Goal: Task Accomplishment & Management: Manage account settings

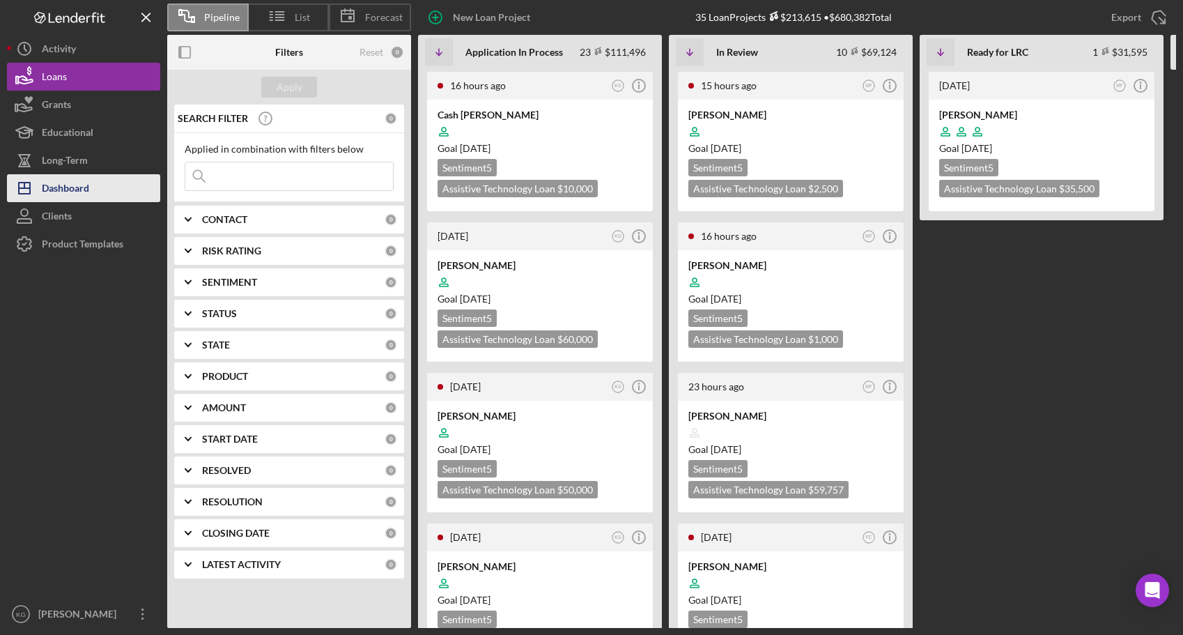
click at [57, 185] on div "Dashboard" at bounding box center [65, 189] width 47 height 31
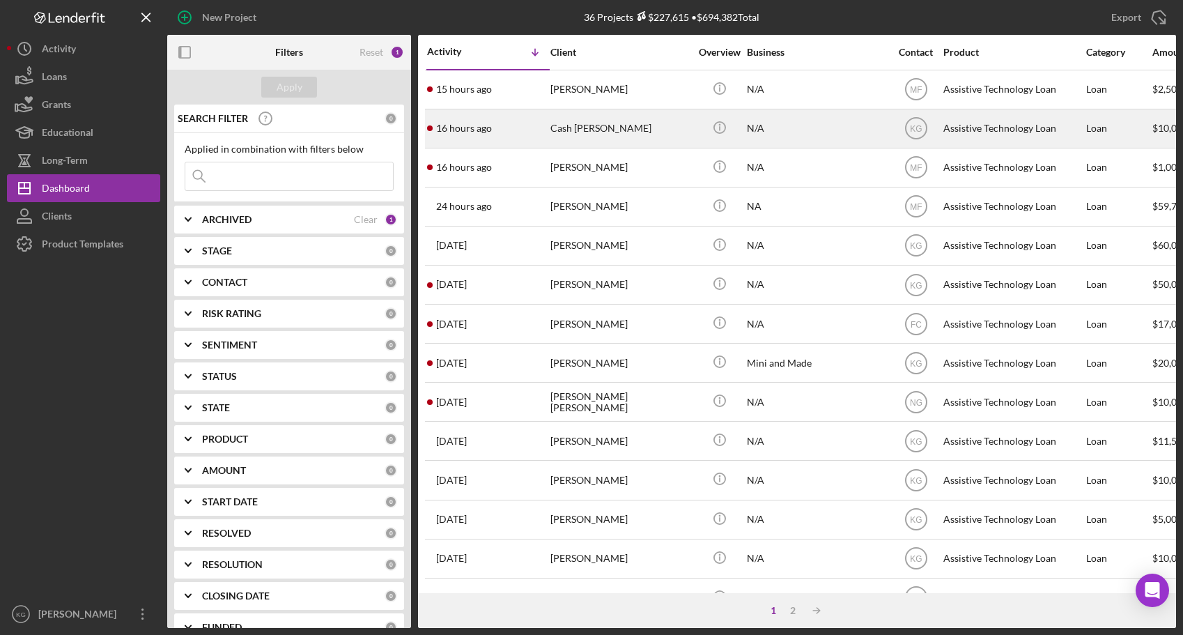
click at [593, 128] on div "Cash [PERSON_NAME]" at bounding box center [619, 128] width 139 height 37
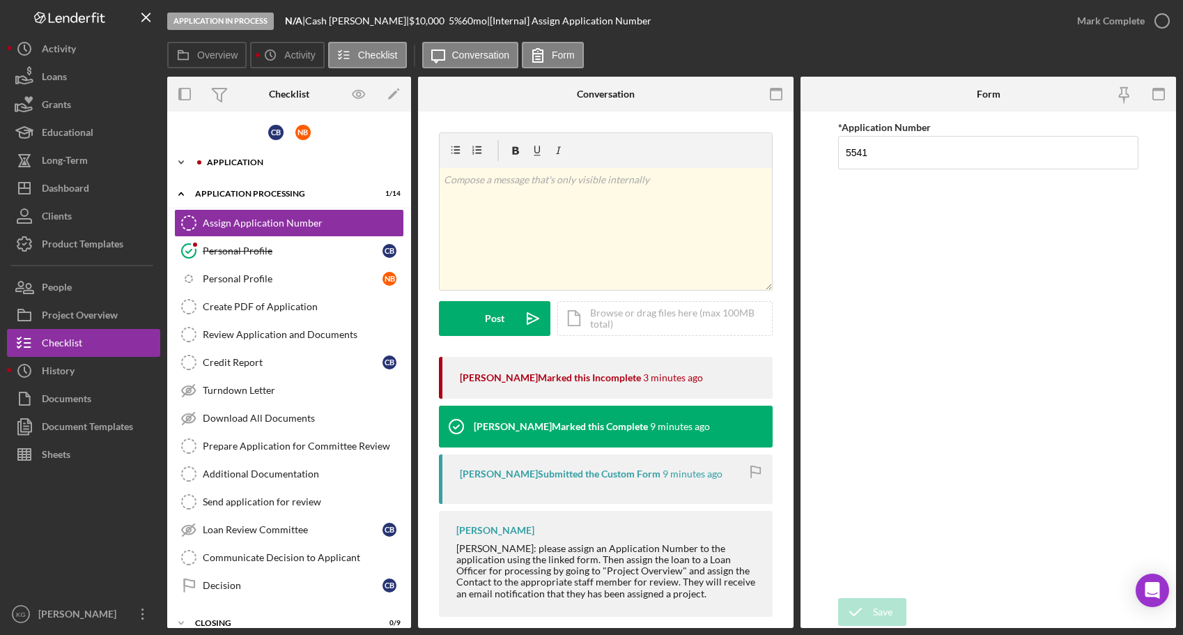
click at [254, 158] on div "Application" at bounding box center [300, 162] width 187 height 8
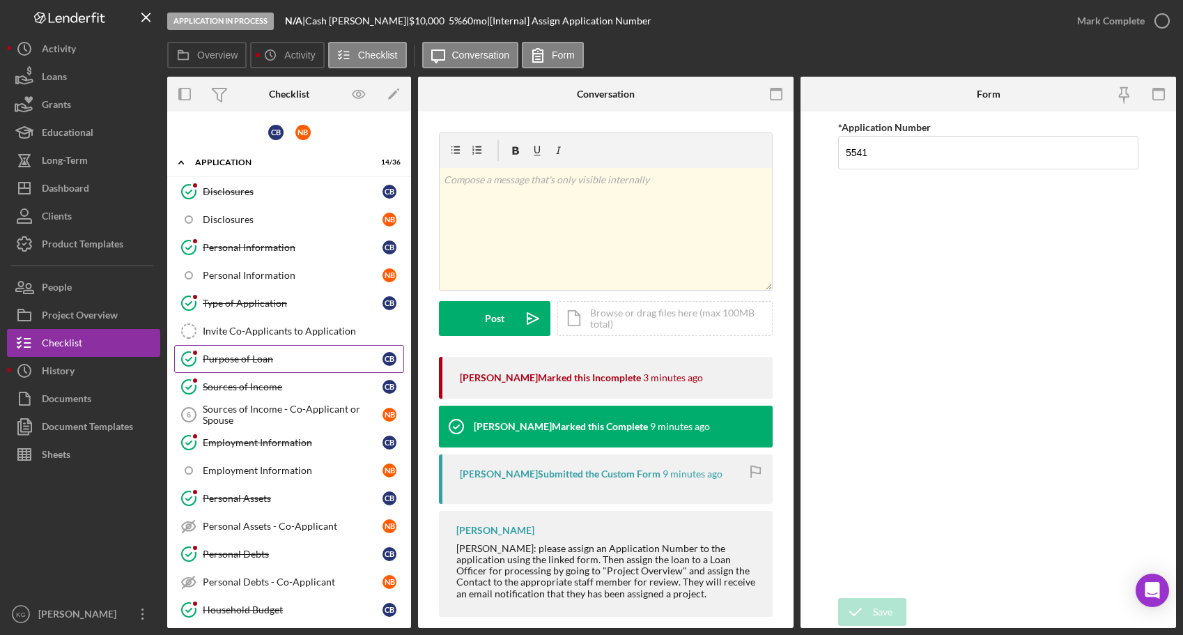
click at [227, 357] on div "Purpose of Loan" at bounding box center [293, 358] width 180 height 11
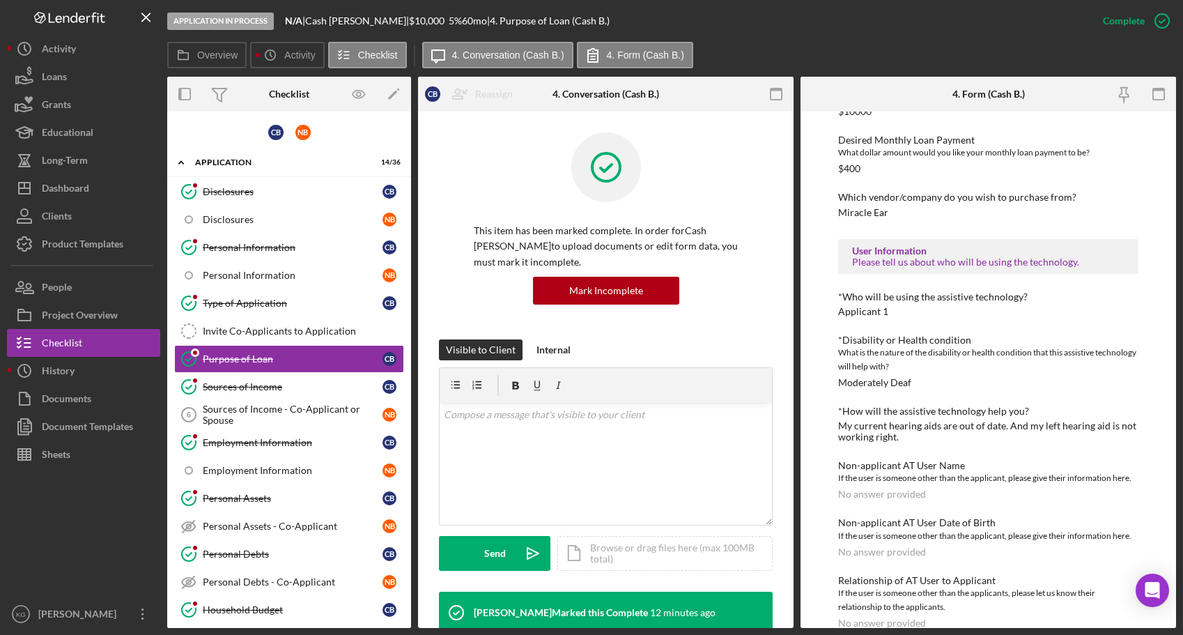
scroll to position [863, 0]
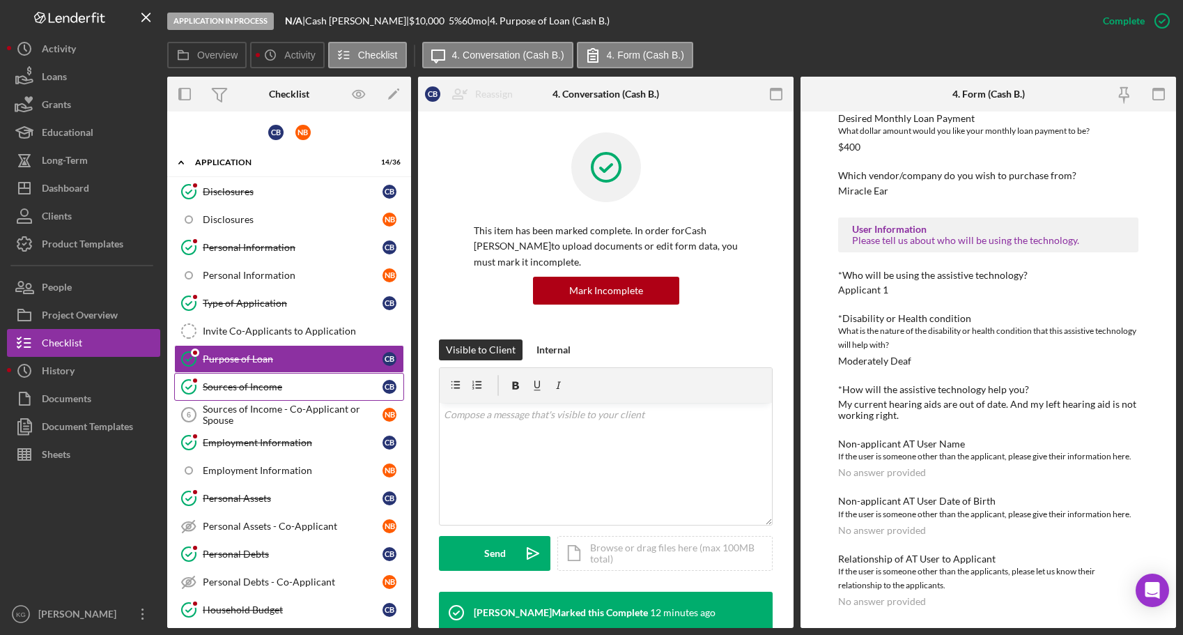
click at [222, 385] on div "Sources of Income" at bounding box center [293, 386] width 180 height 11
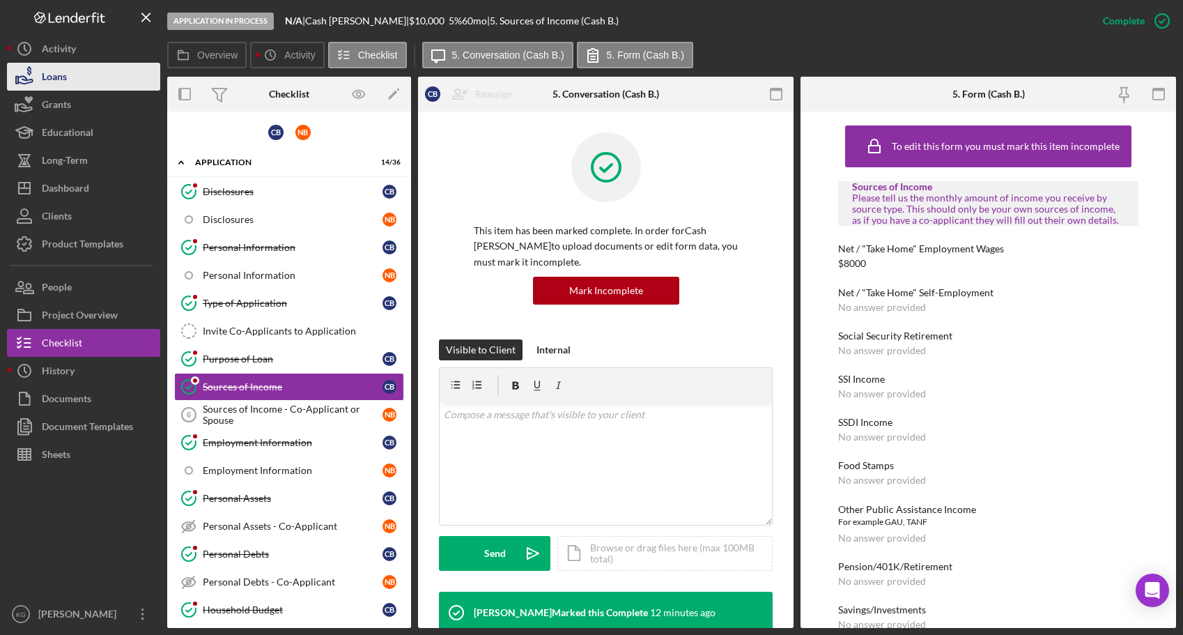
click at [49, 79] on div "Loans" at bounding box center [54, 78] width 25 height 31
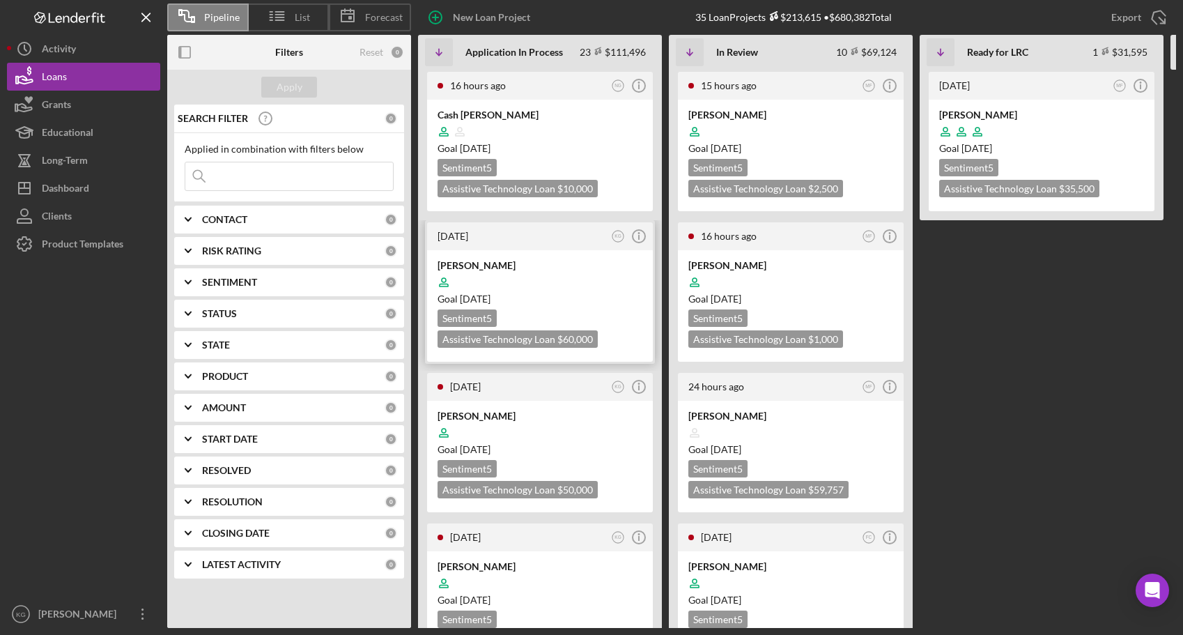
click at [603, 278] on div at bounding box center [540, 282] width 205 height 26
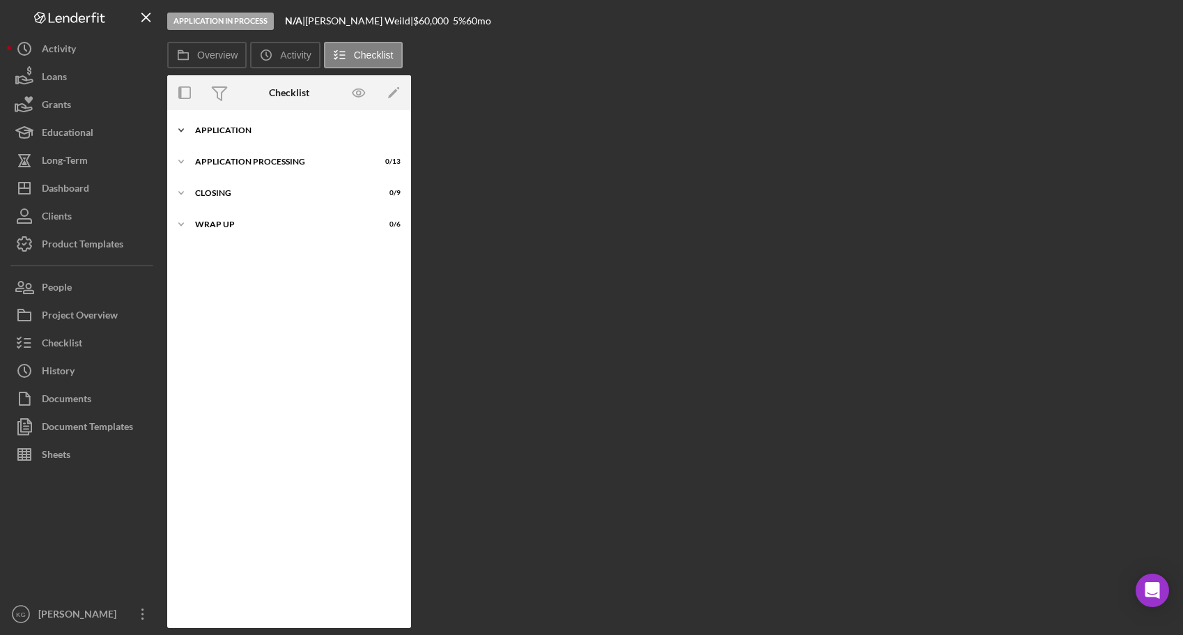
click at [224, 131] on div "Application" at bounding box center [294, 130] width 199 height 8
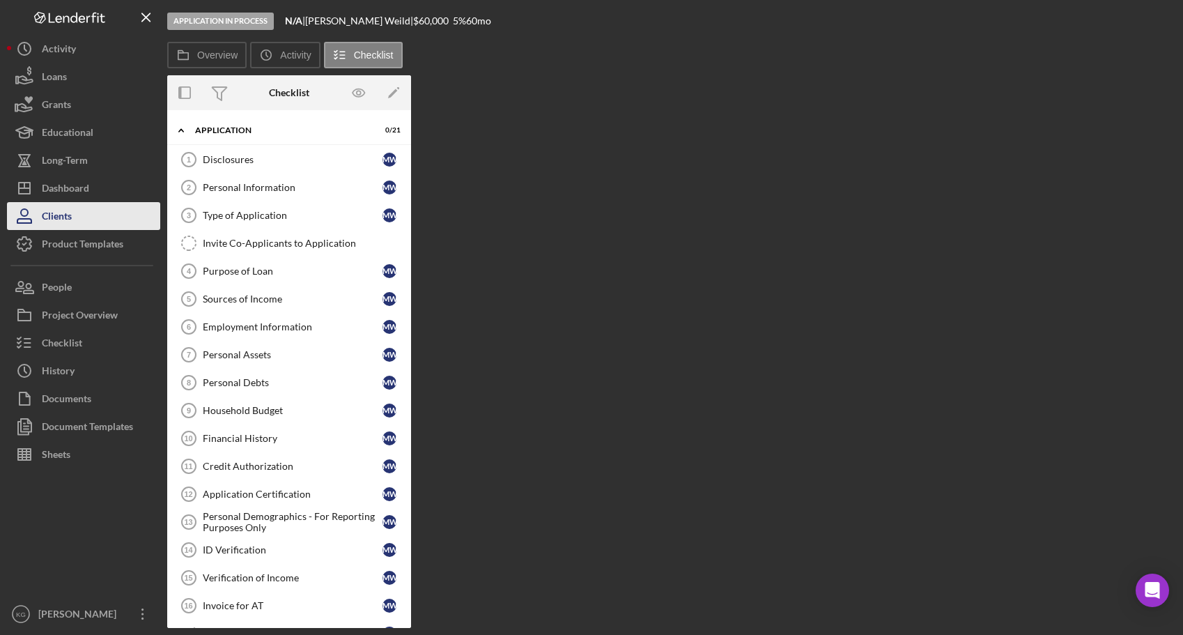
click at [118, 217] on button "Clients" at bounding box center [83, 216] width 153 height 28
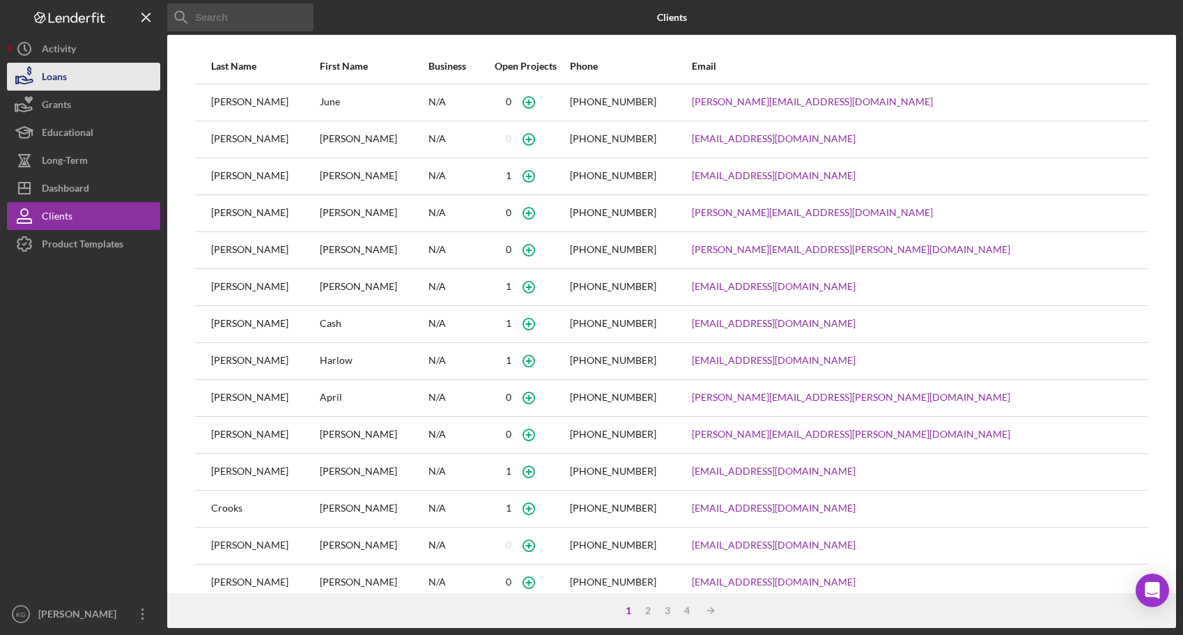
click at [60, 80] on div "Loans" at bounding box center [54, 78] width 25 height 31
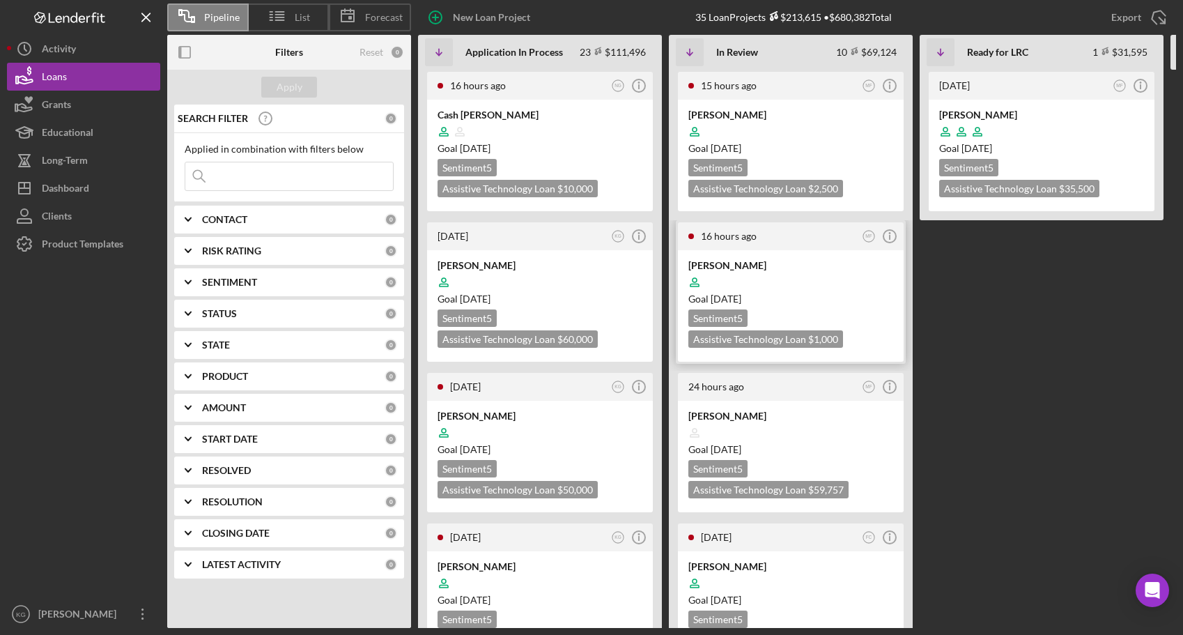
click at [853, 287] on div at bounding box center [790, 282] width 205 height 26
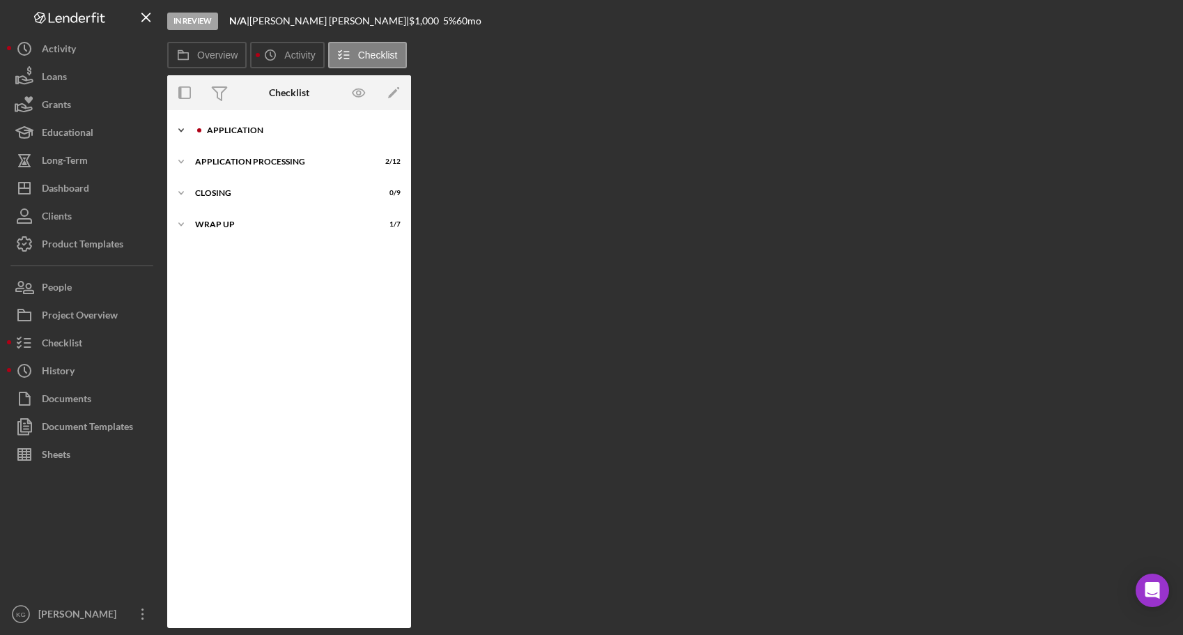
click at [223, 129] on div "Application" at bounding box center [300, 130] width 187 height 8
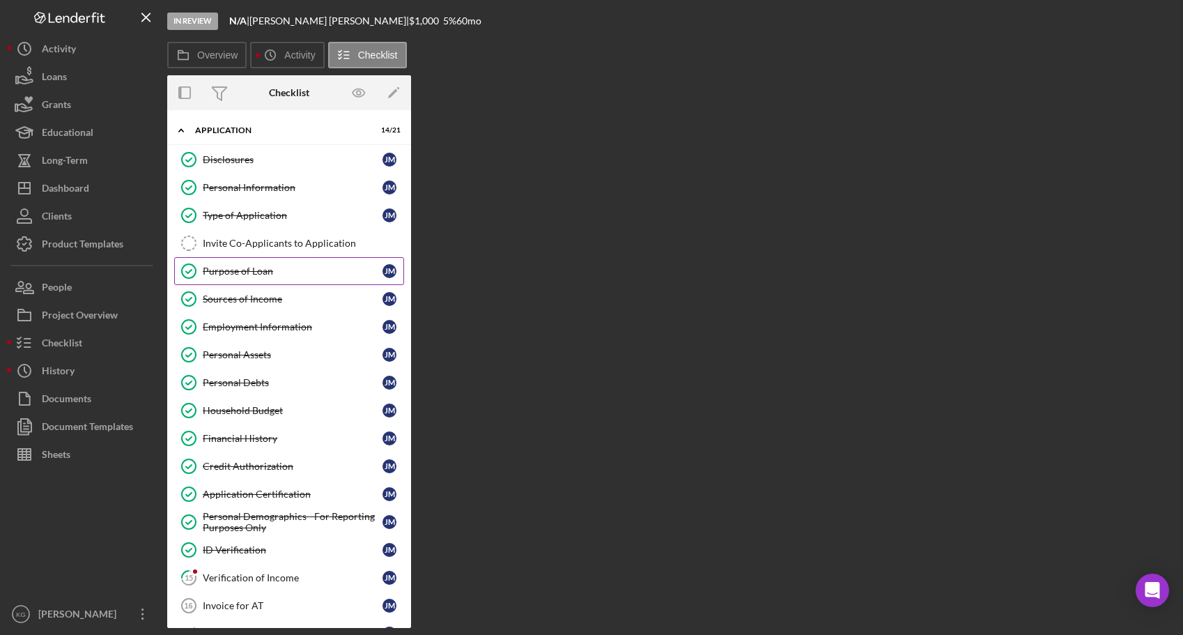
click at [244, 271] on div "Purpose of Loan" at bounding box center [293, 270] width 180 height 11
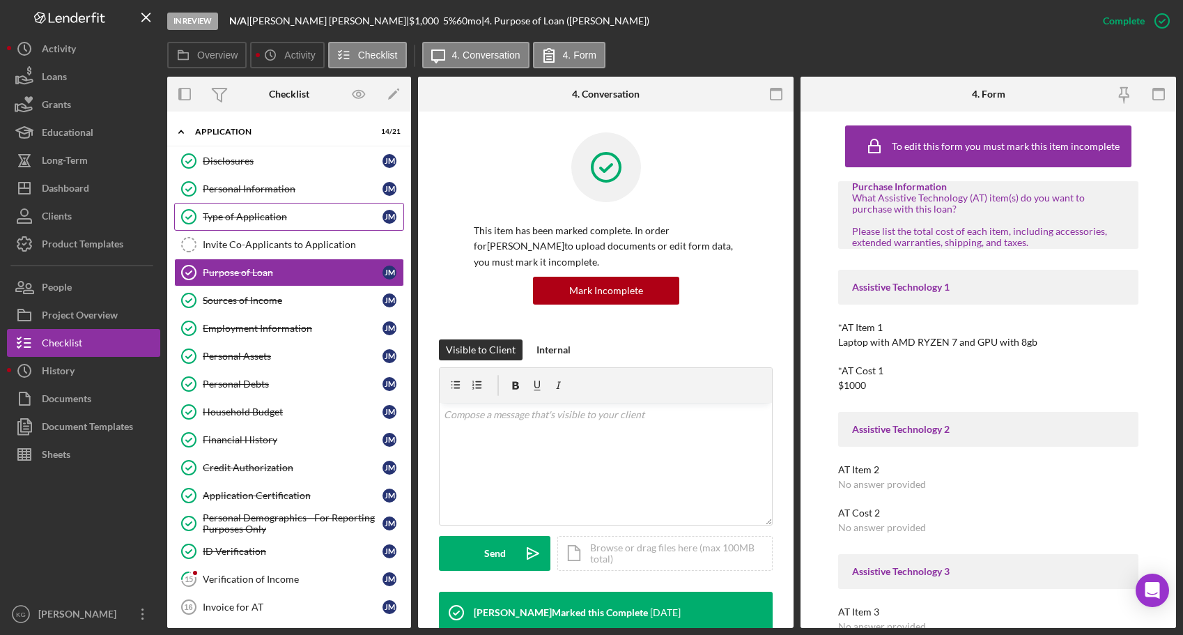
click at [229, 218] on div "Type of Application" at bounding box center [293, 216] width 180 height 11
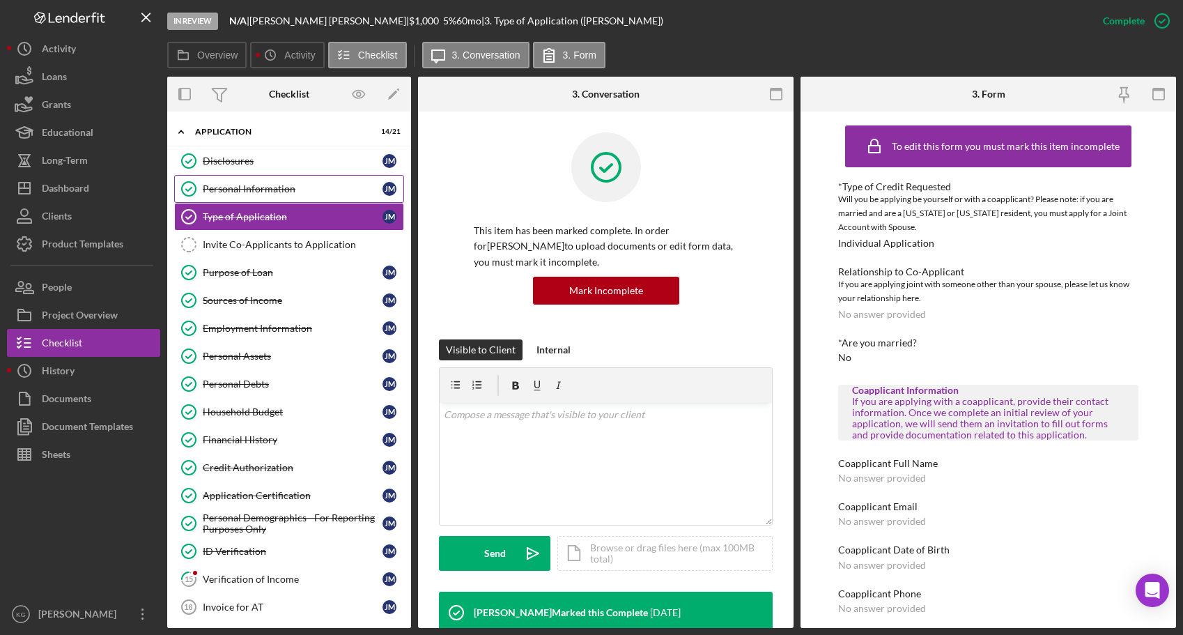
click at [222, 189] on div "Personal Information" at bounding box center [293, 188] width 180 height 11
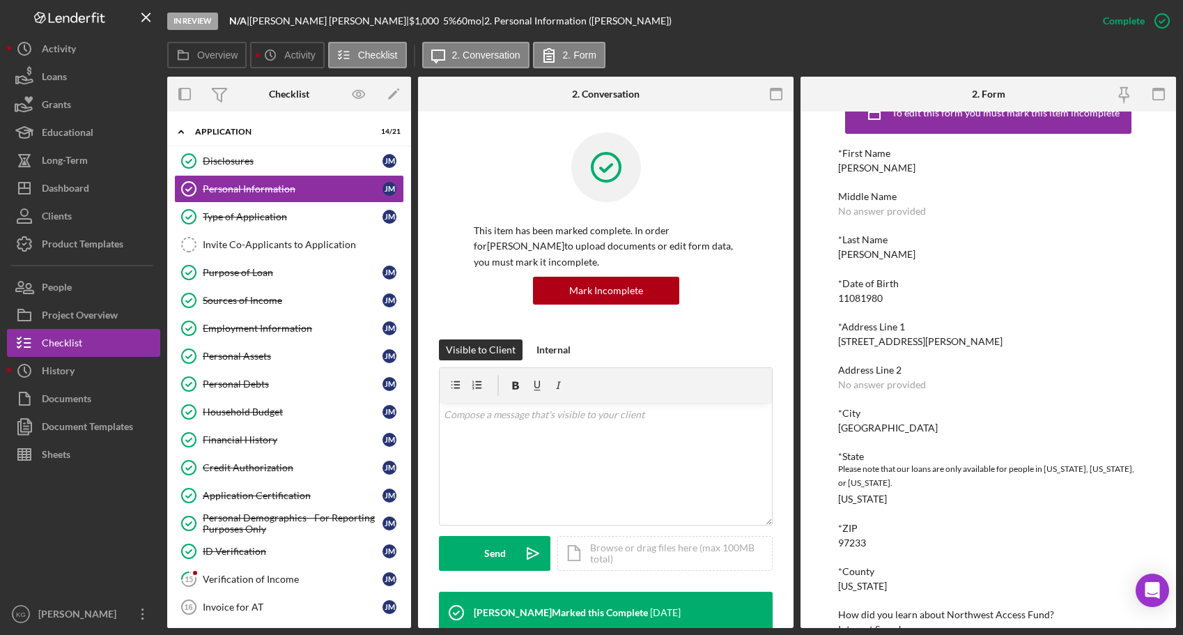
scroll to position [61, 0]
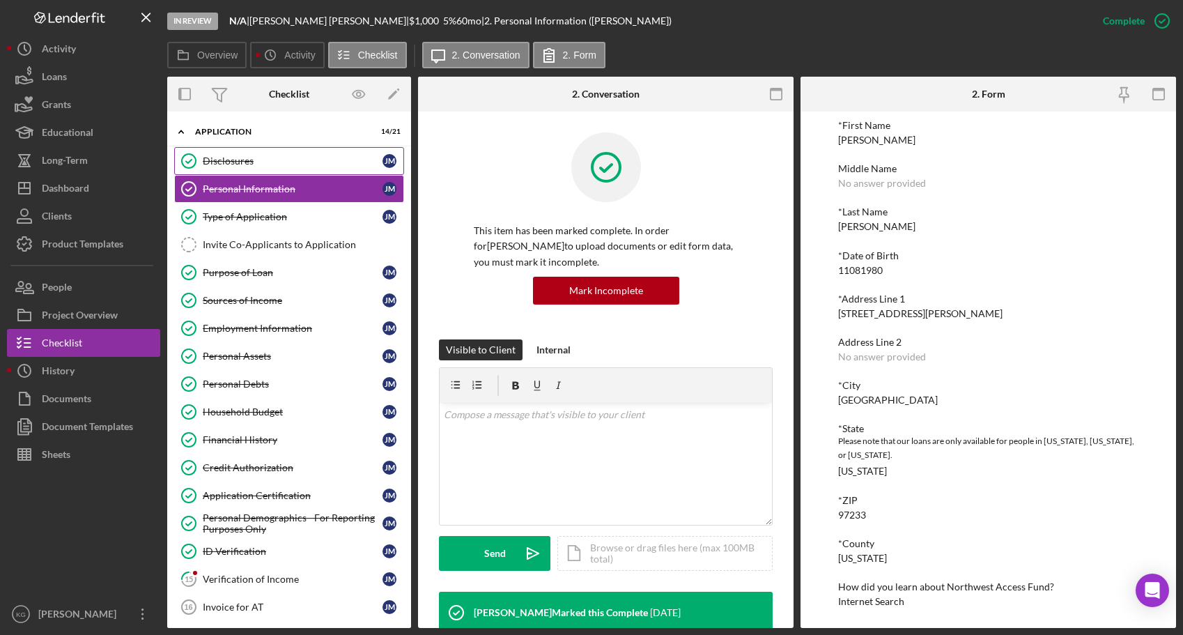
click at [234, 161] on div "Disclosures" at bounding box center [293, 160] width 180 height 11
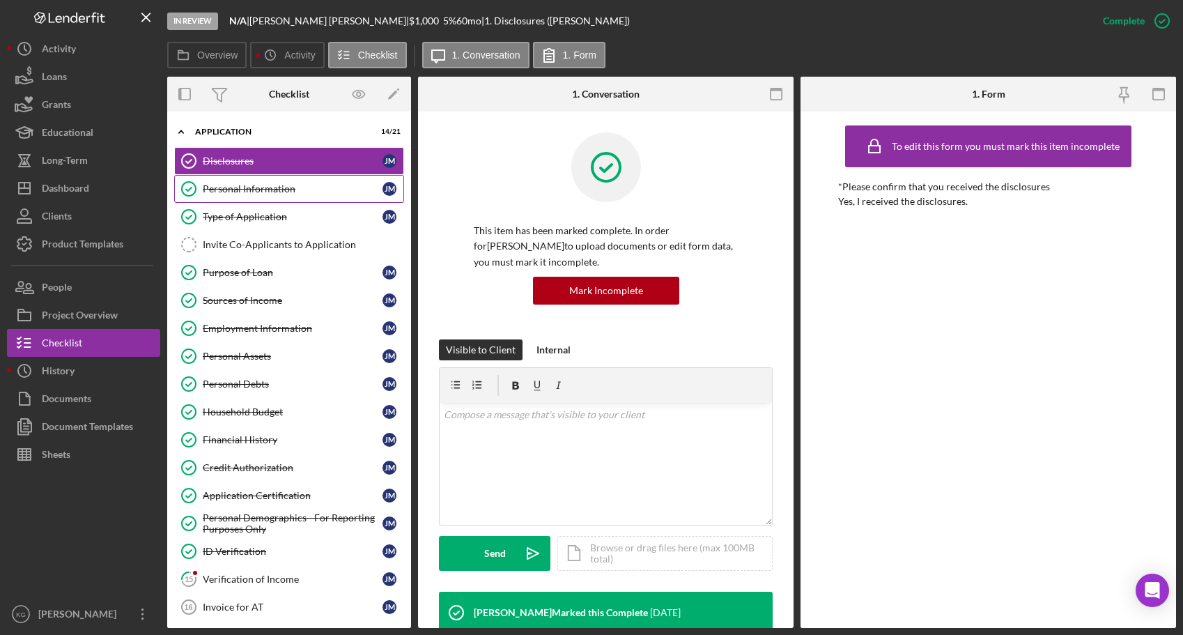
click at [233, 189] on div "Personal Information" at bounding box center [293, 188] width 180 height 11
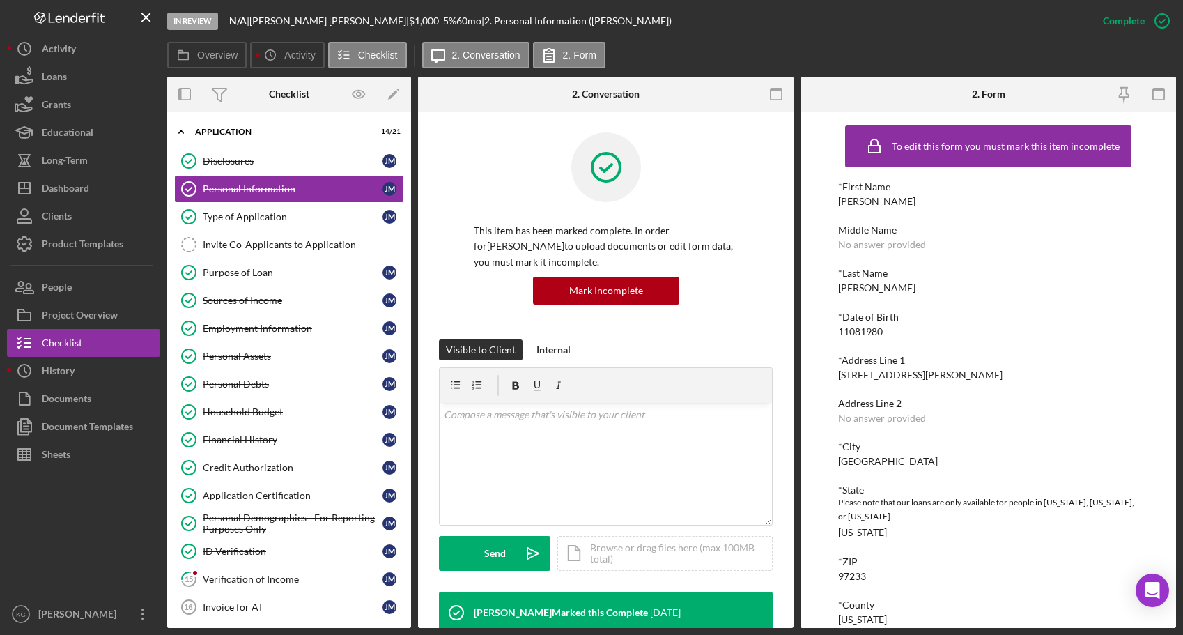
scroll to position [61, 0]
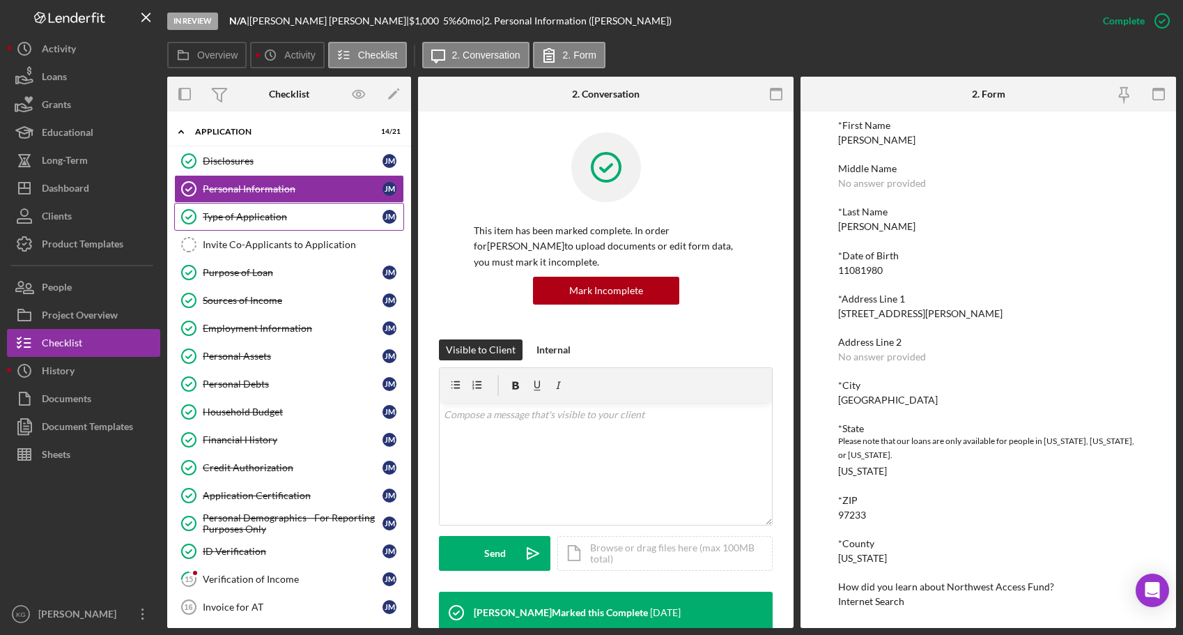
click at [240, 215] on div "Type of Application" at bounding box center [293, 216] width 180 height 11
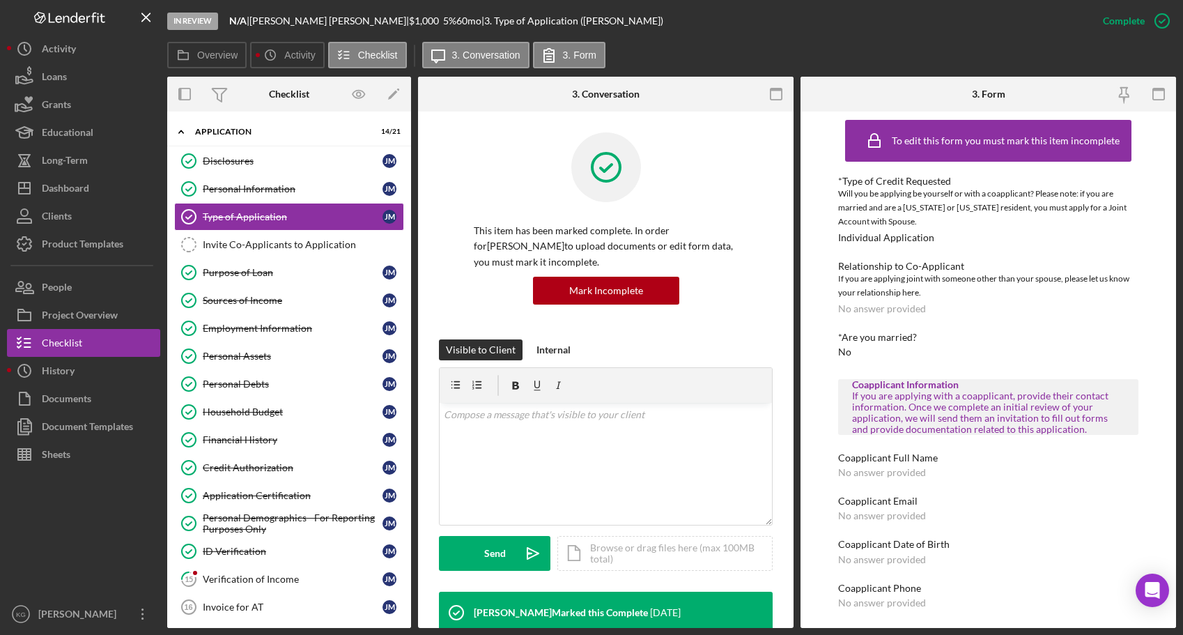
scroll to position [7, 0]
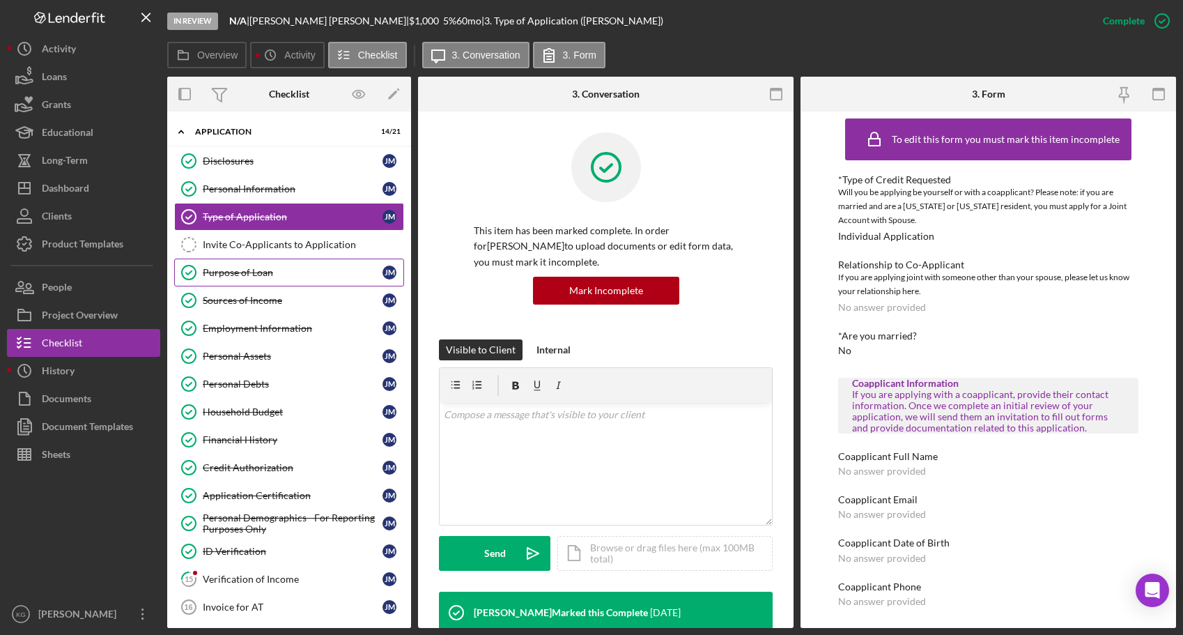
click at [235, 274] on div "Purpose of Loan" at bounding box center [293, 272] width 180 height 11
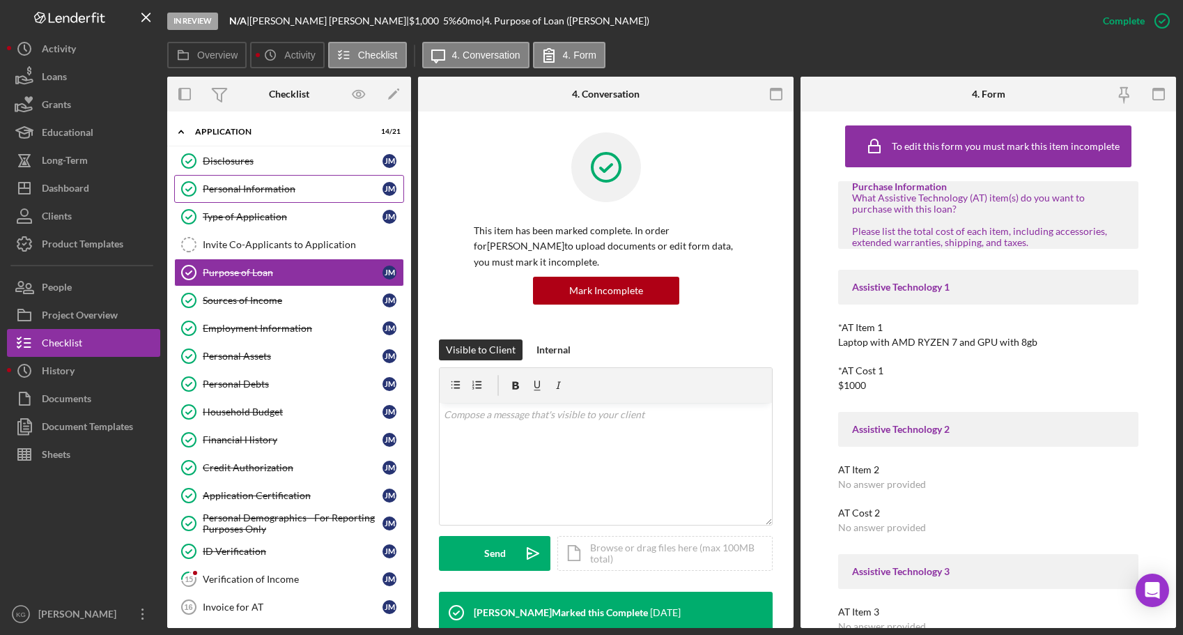
click at [221, 187] on div "Personal Information" at bounding box center [293, 188] width 180 height 11
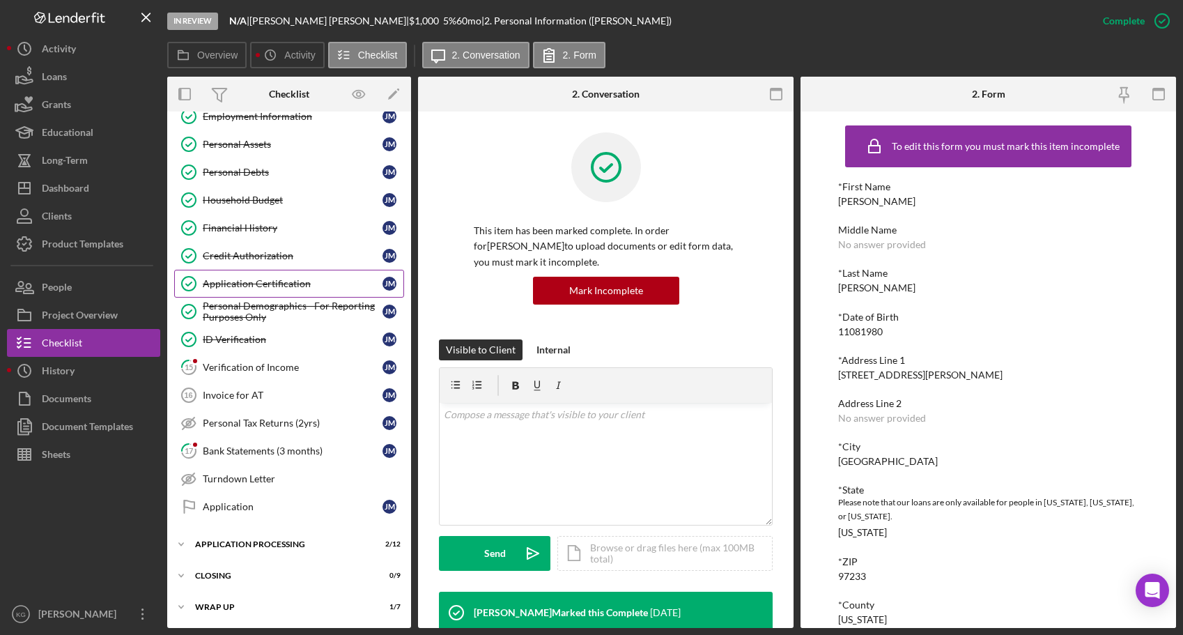
scroll to position [212, 0]
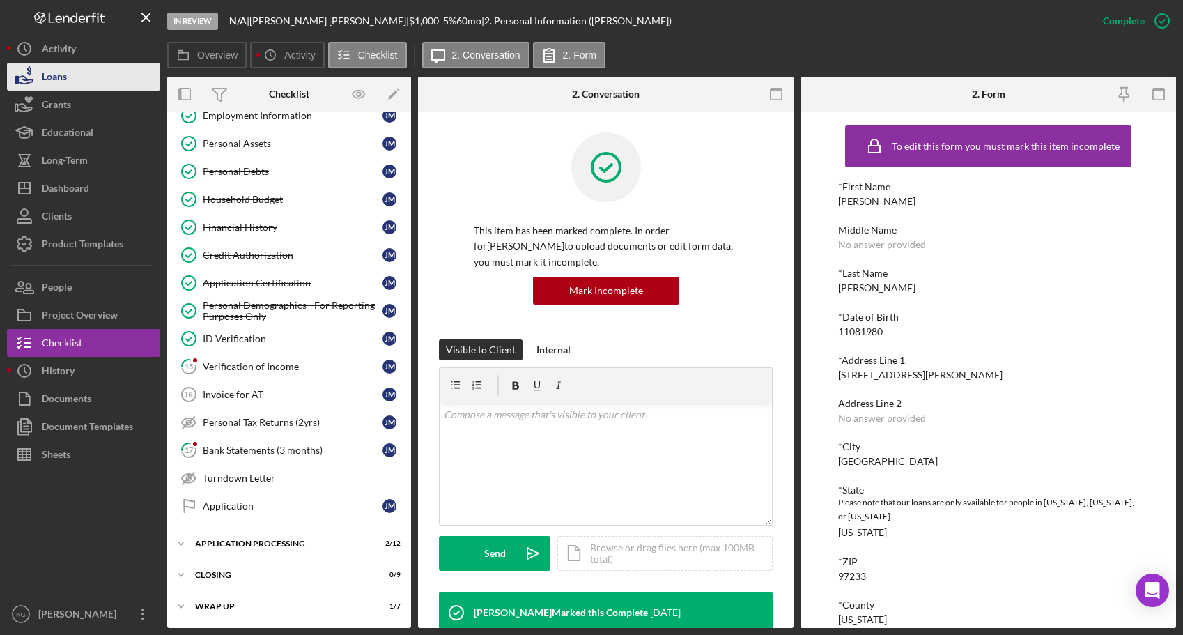
click at [68, 79] on button "Loans" at bounding box center [83, 77] width 153 height 28
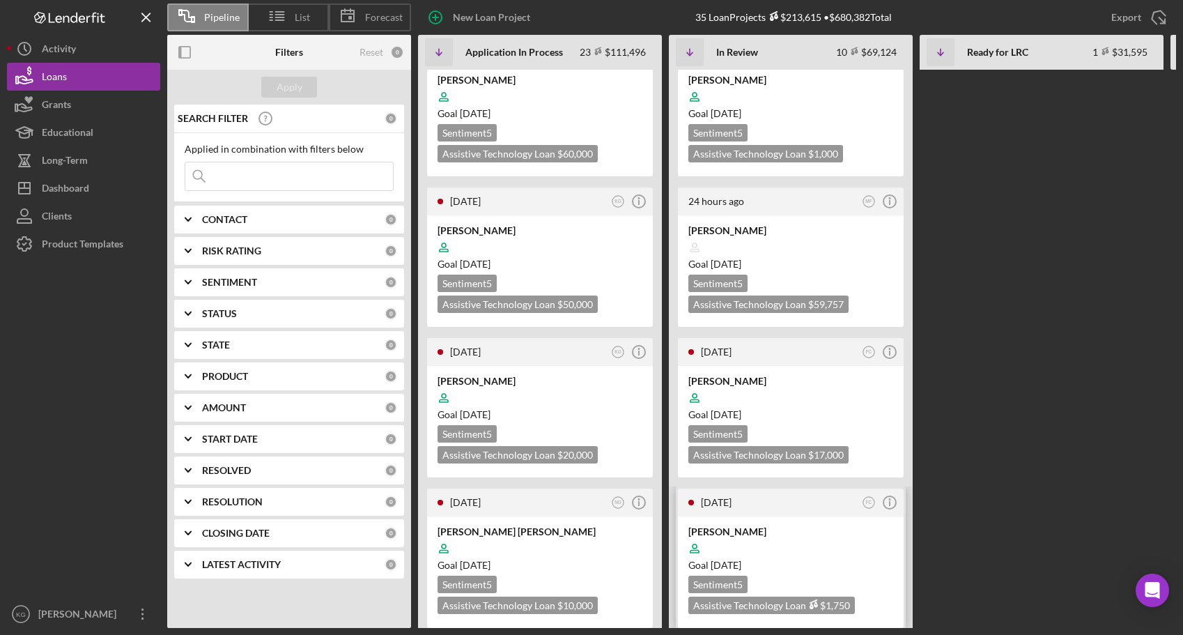
scroll to position [279, 0]
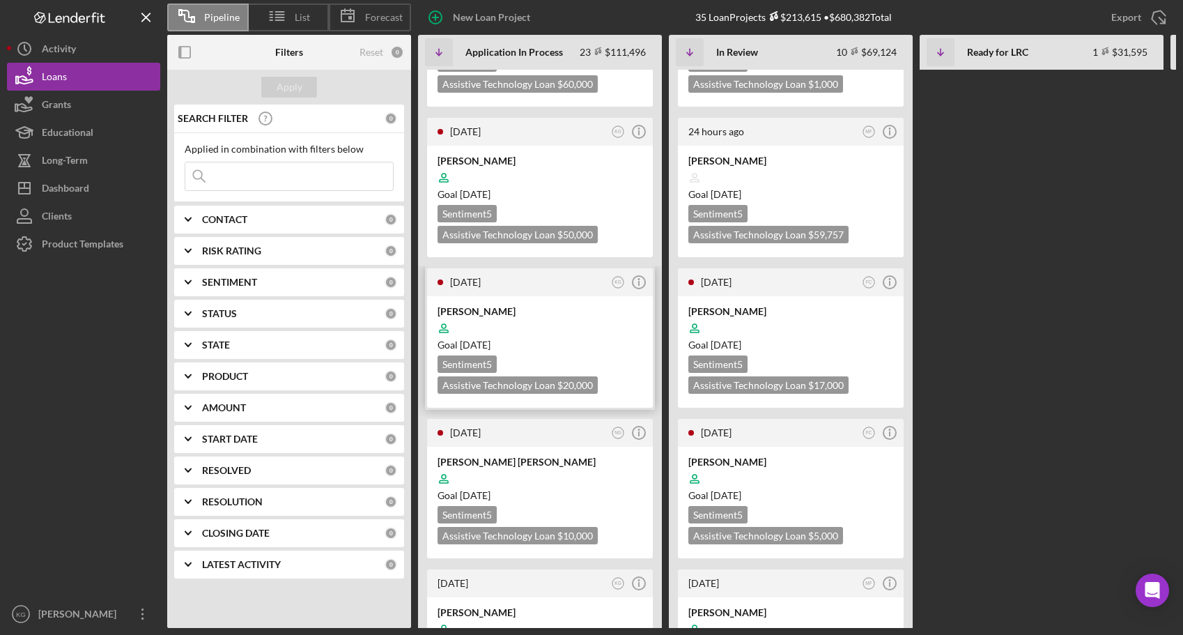
click at [609, 315] on div at bounding box center [540, 328] width 205 height 26
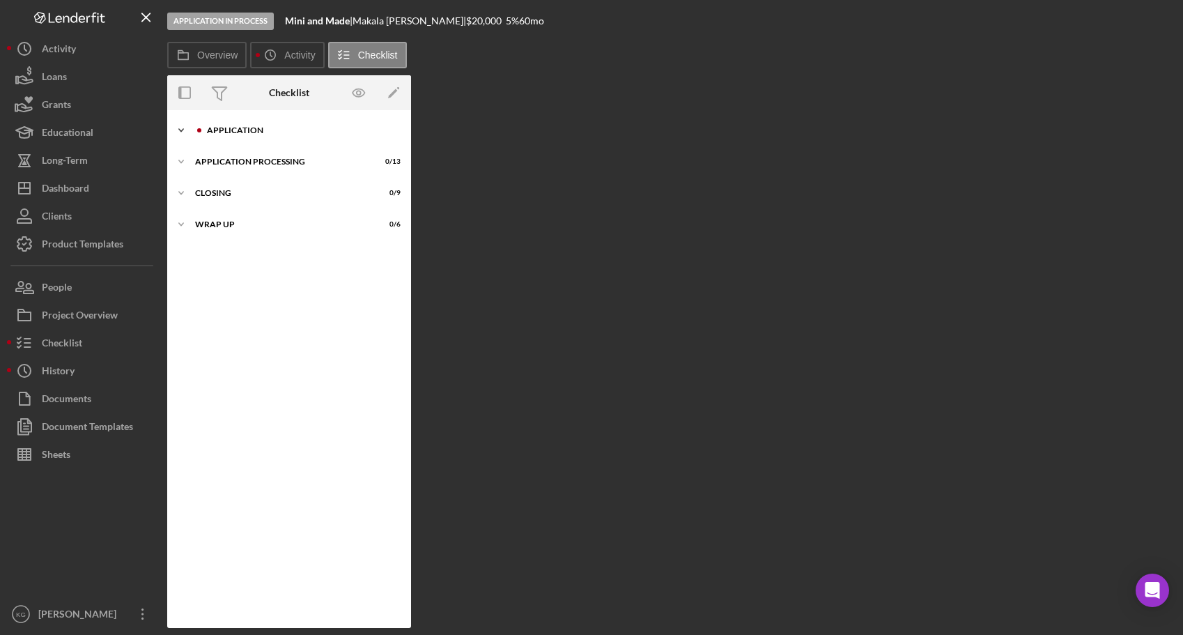
click at [251, 127] on div "Application" at bounding box center [300, 130] width 187 height 8
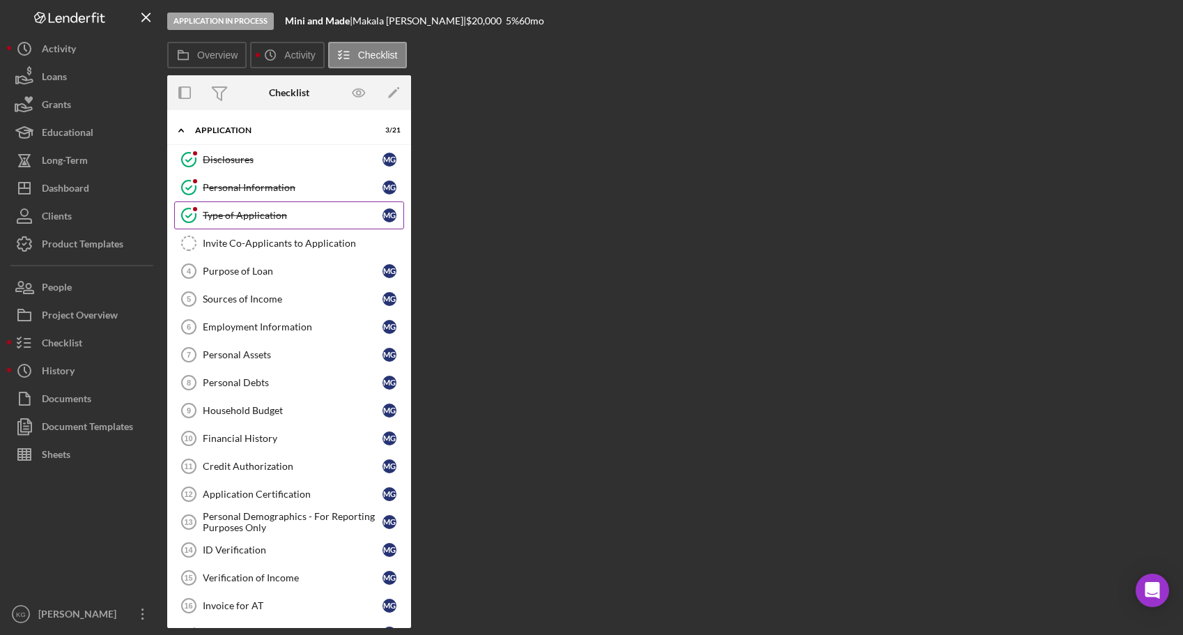
click at [235, 211] on div "Type of Application" at bounding box center [293, 215] width 180 height 11
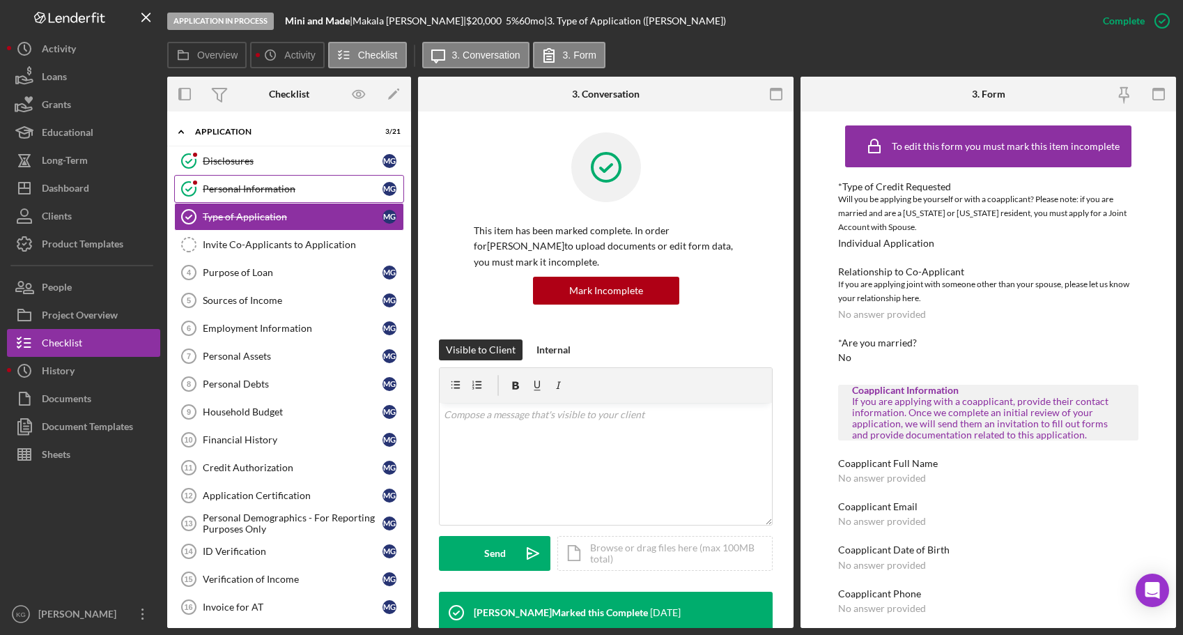
click at [236, 188] on div "Personal Information" at bounding box center [293, 188] width 180 height 11
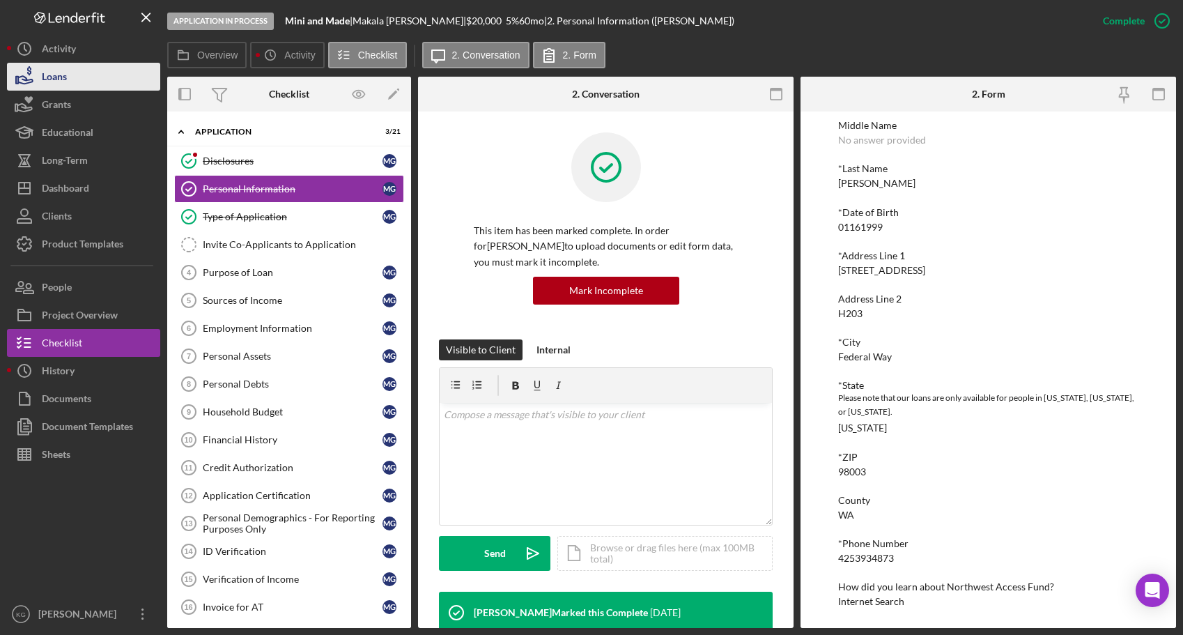
click at [51, 77] on div "Loans" at bounding box center [54, 78] width 25 height 31
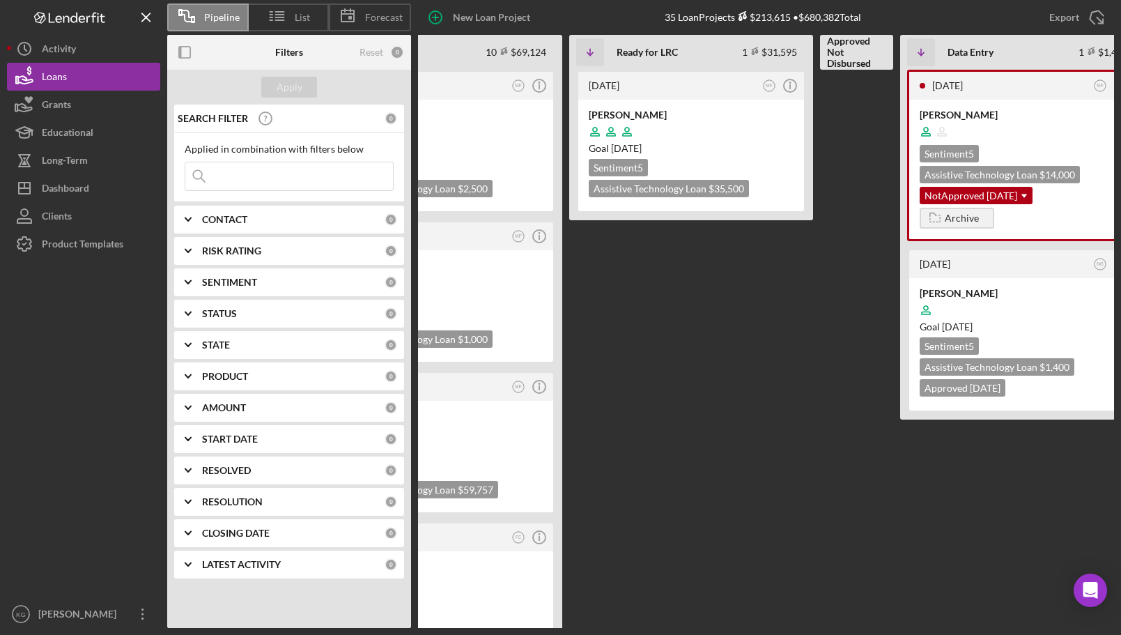
scroll to position [0, 387]
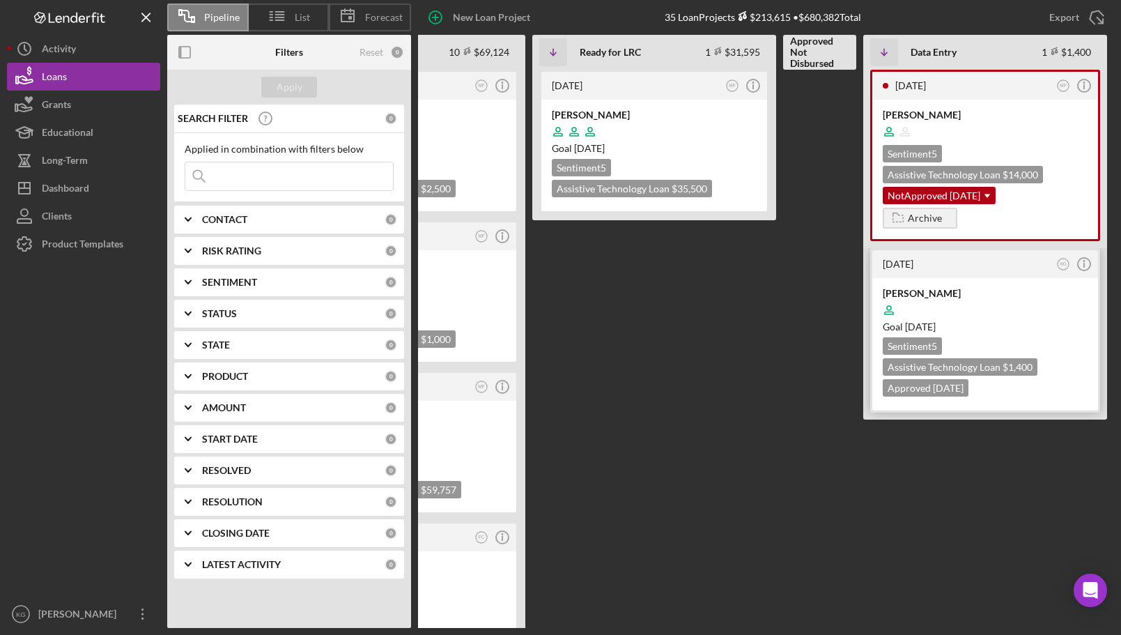
click at [1042, 315] on div at bounding box center [985, 310] width 205 height 26
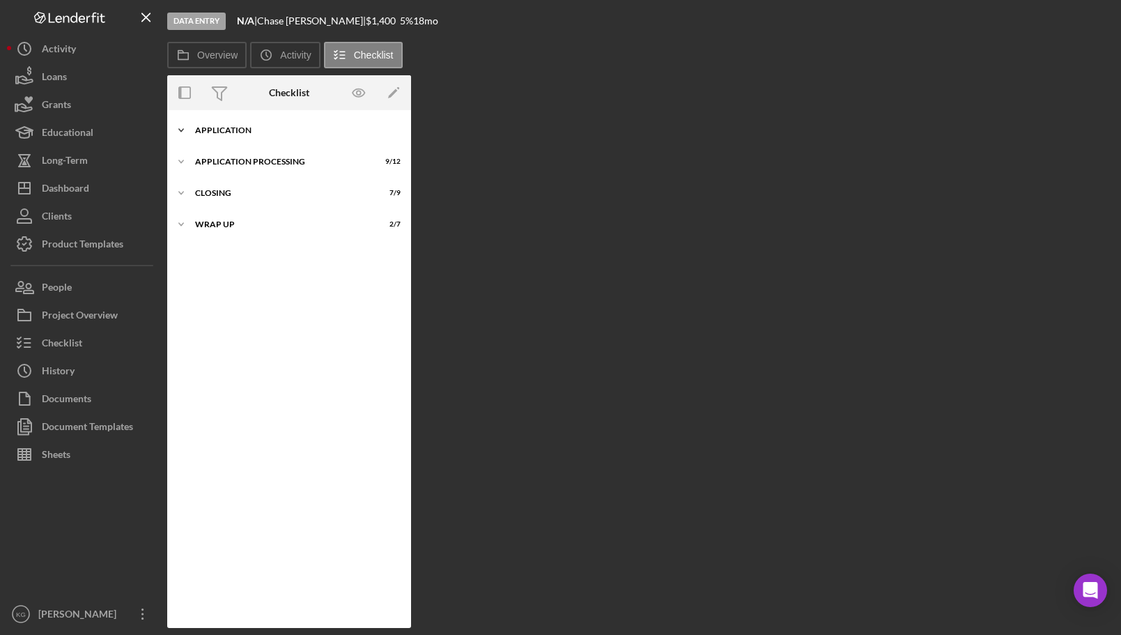
click at [242, 125] on div "Icon/Expander Application 18 / 21" at bounding box center [289, 130] width 244 height 28
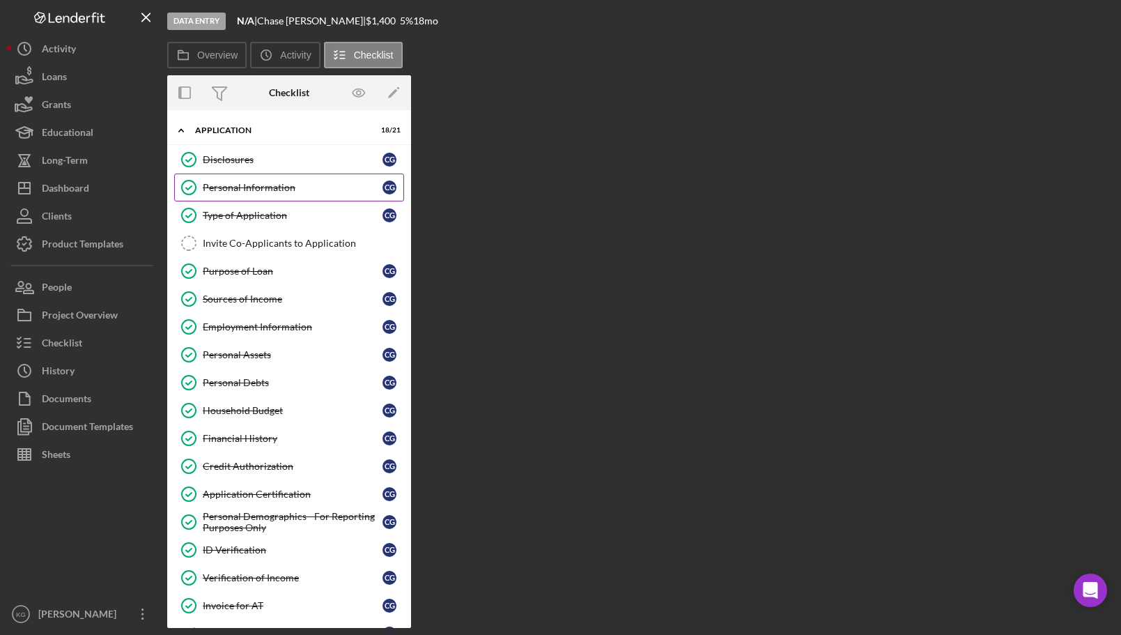
click at [256, 187] on div "Personal Information" at bounding box center [293, 187] width 180 height 11
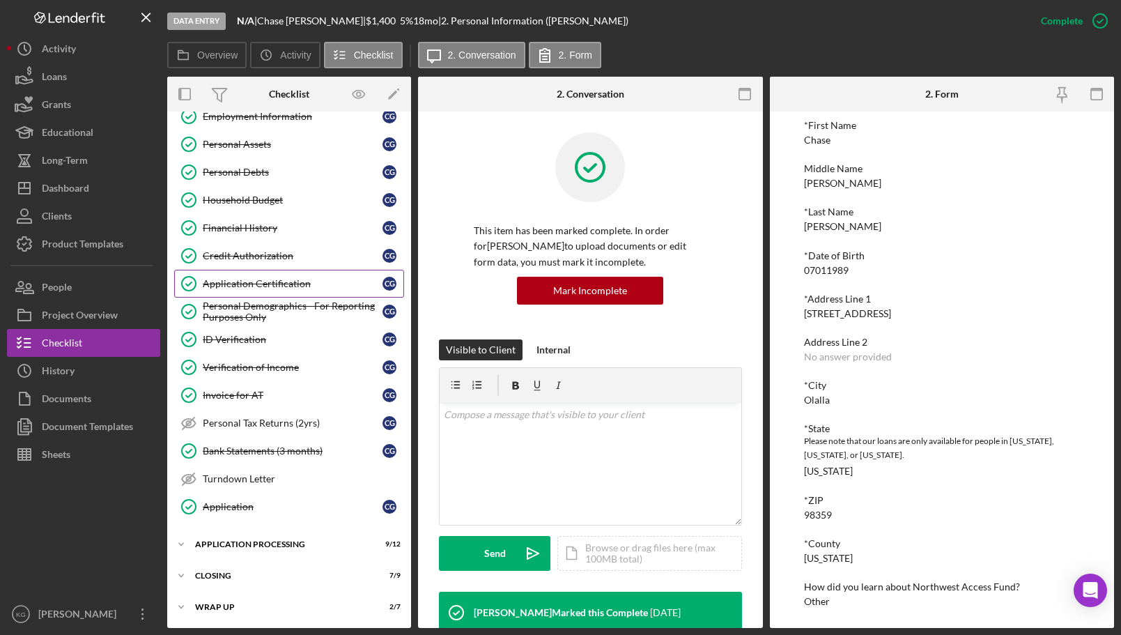
scroll to position [212, 0]
click at [242, 508] on div "Application" at bounding box center [293, 505] width 180 height 11
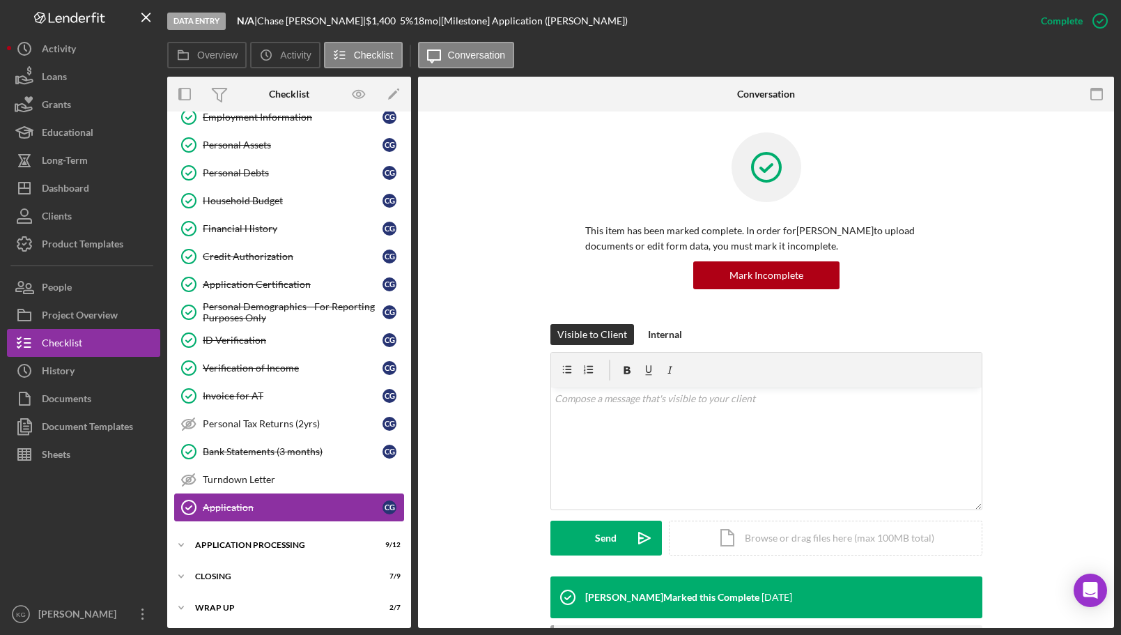
scroll to position [212, 0]
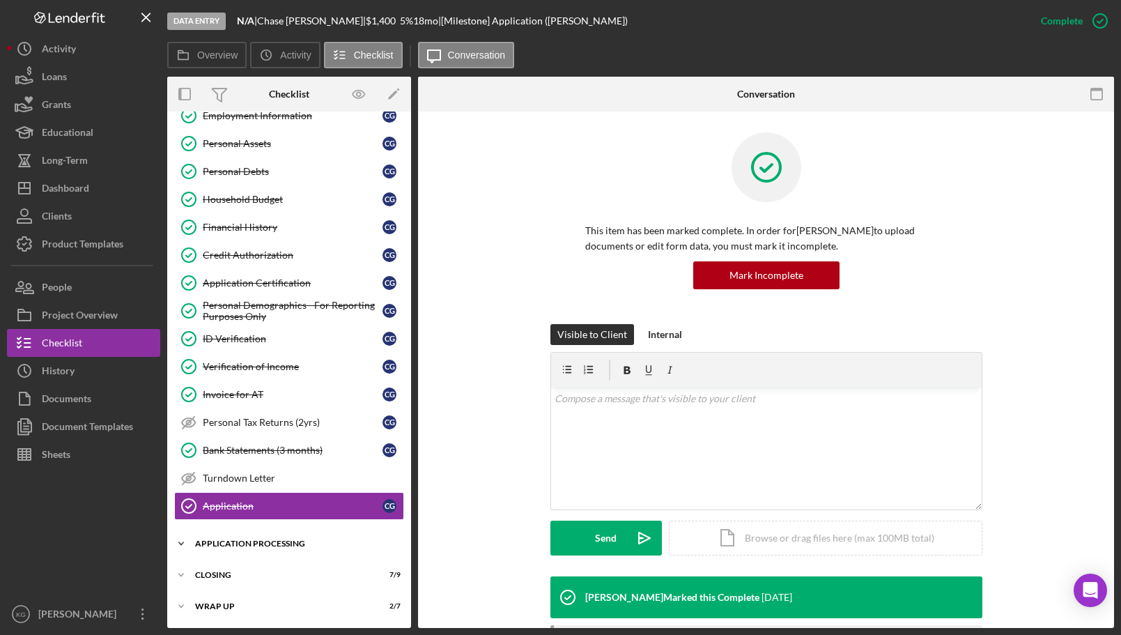
click at [245, 541] on div "Application Processing" at bounding box center [294, 543] width 199 height 8
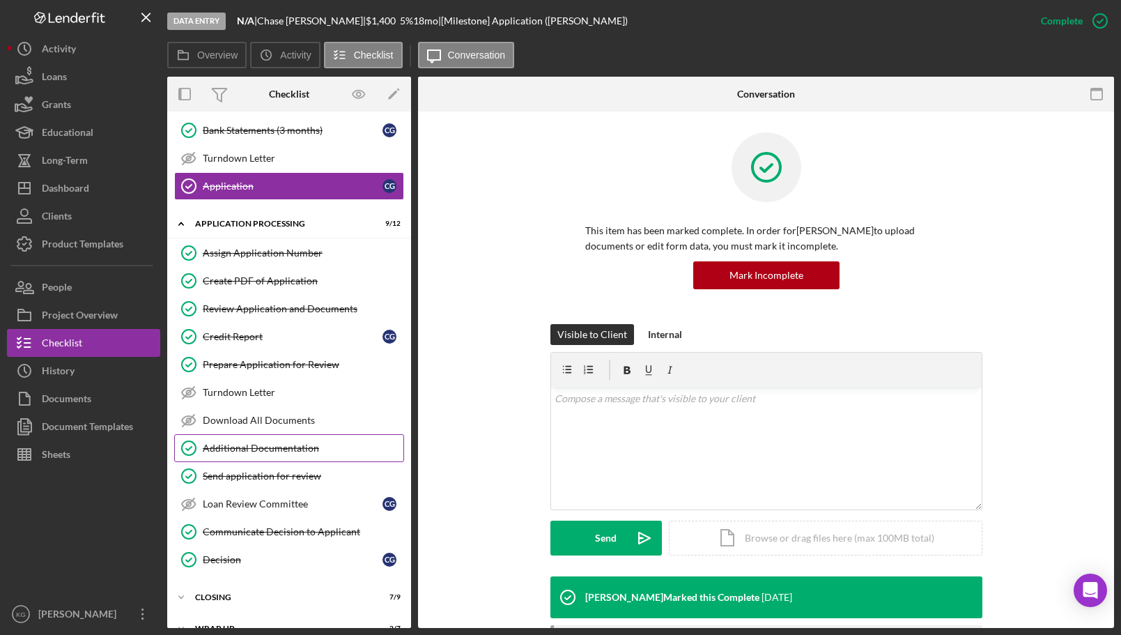
scroll to position [555, 0]
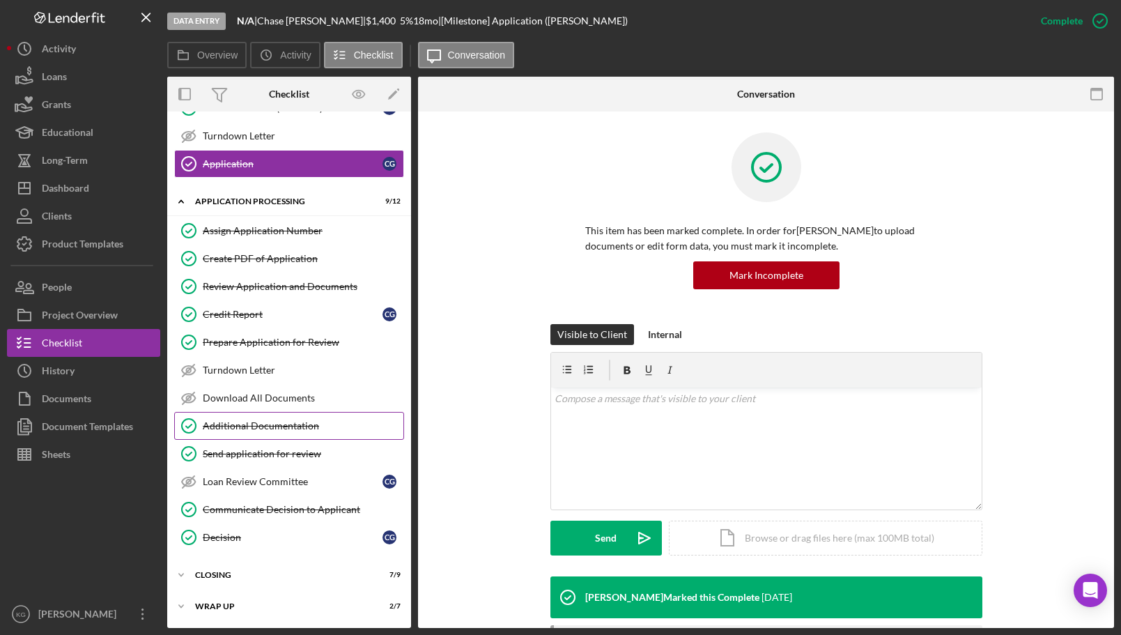
click at [231, 424] on div "Additional Documentation" at bounding box center [303, 425] width 201 height 11
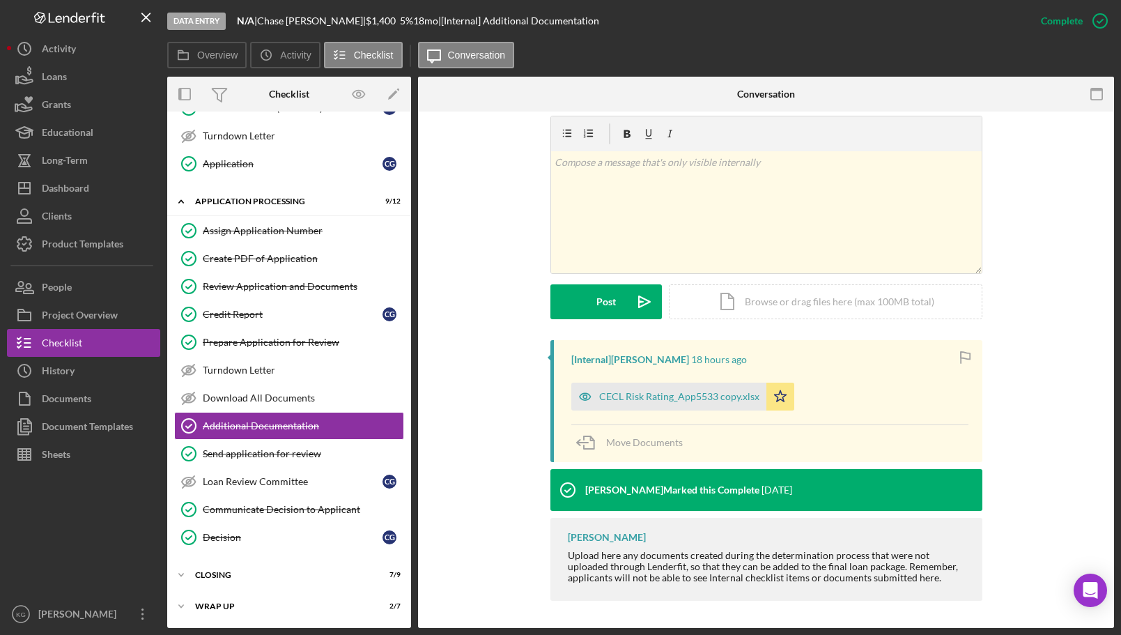
scroll to position [209, 0]
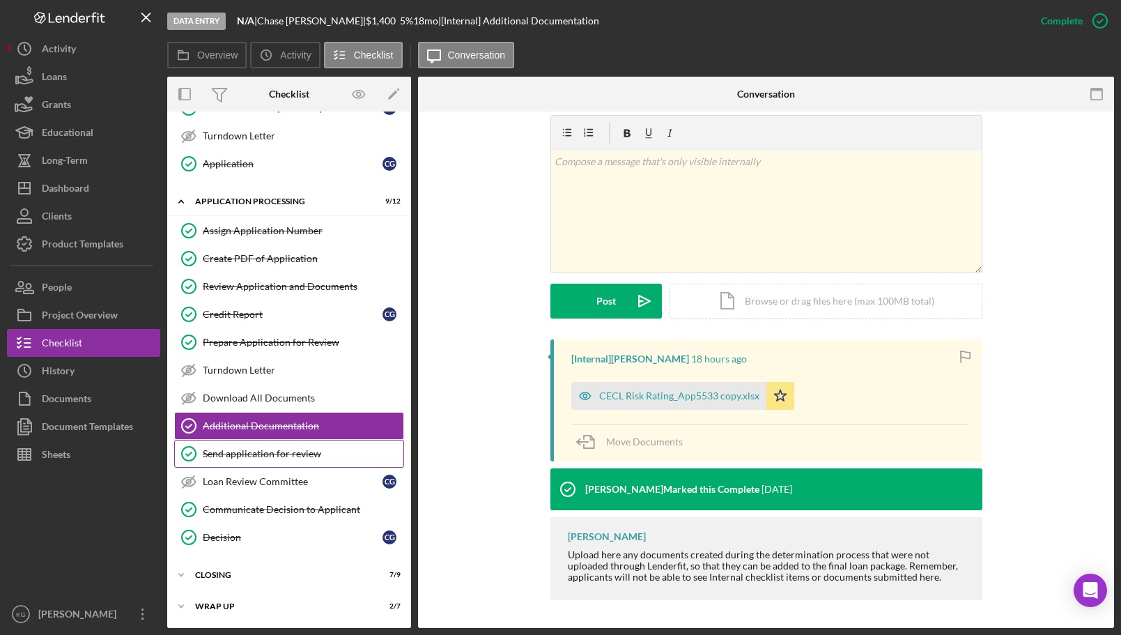
click at [261, 452] on div "Send application for review" at bounding box center [303, 453] width 201 height 11
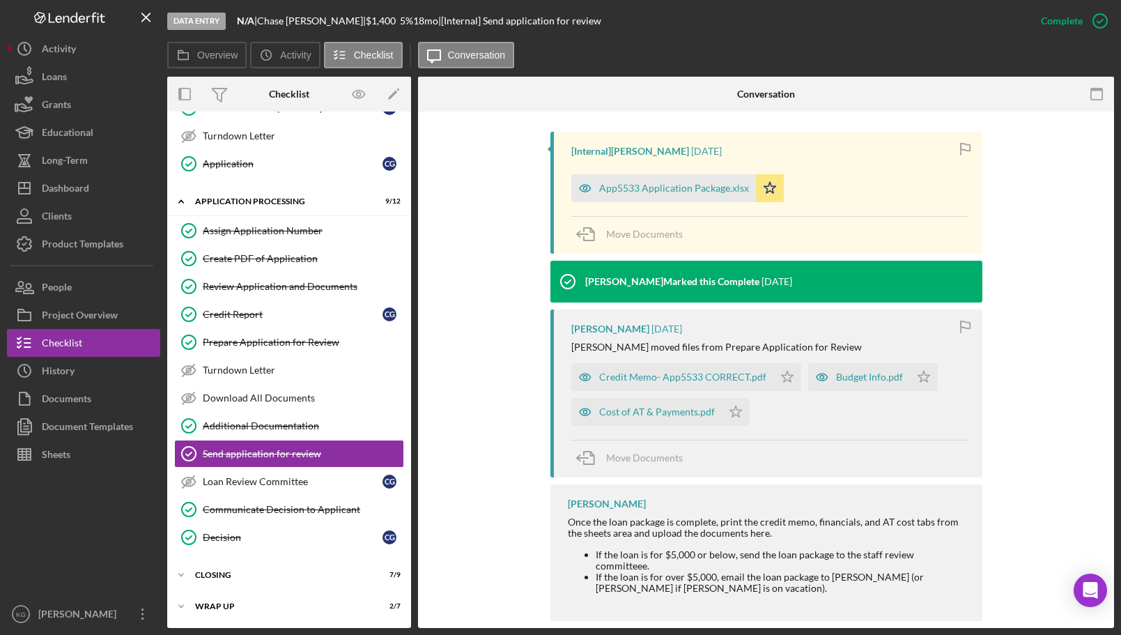
scroll to position [426, 0]
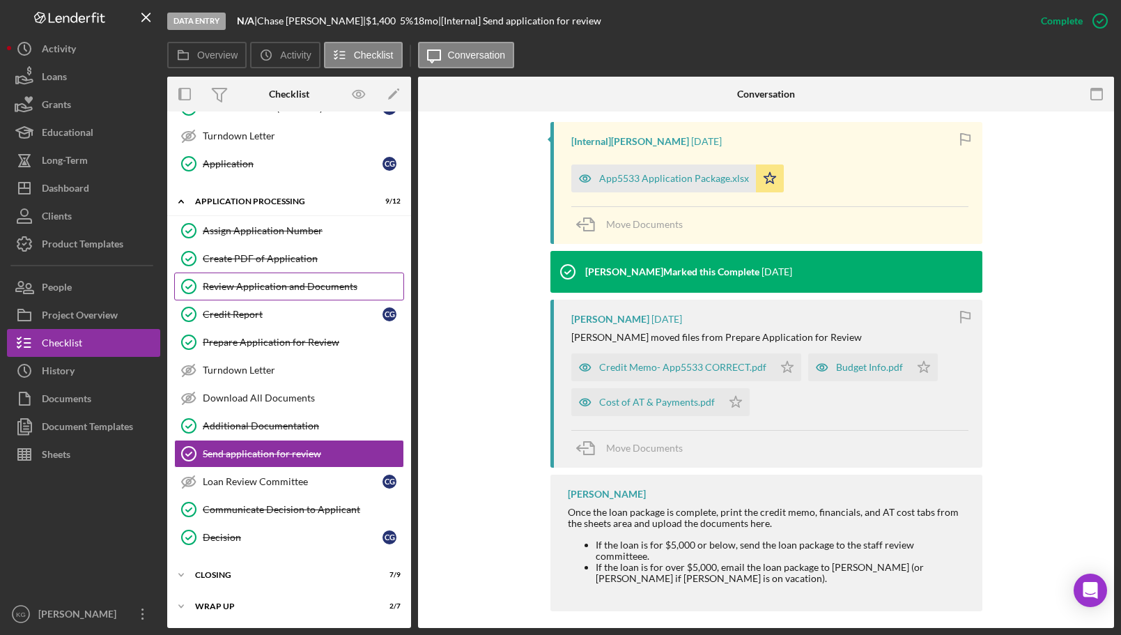
click at [267, 288] on div "Review Application and Documents" at bounding box center [303, 286] width 201 height 11
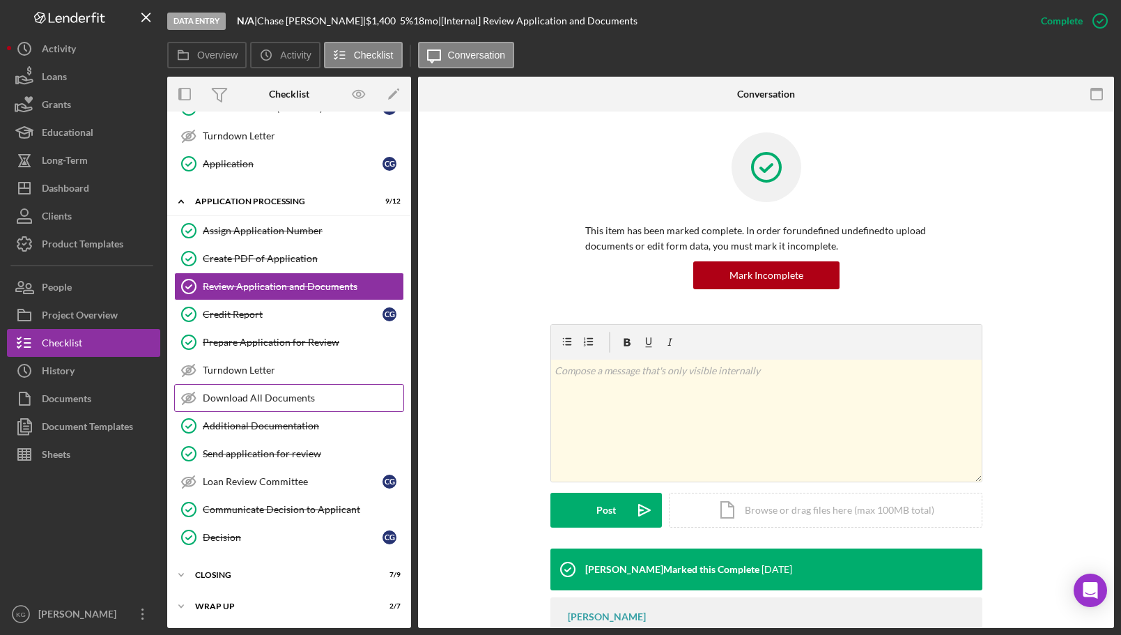
click at [269, 398] on div "Download All Documents" at bounding box center [303, 397] width 201 height 11
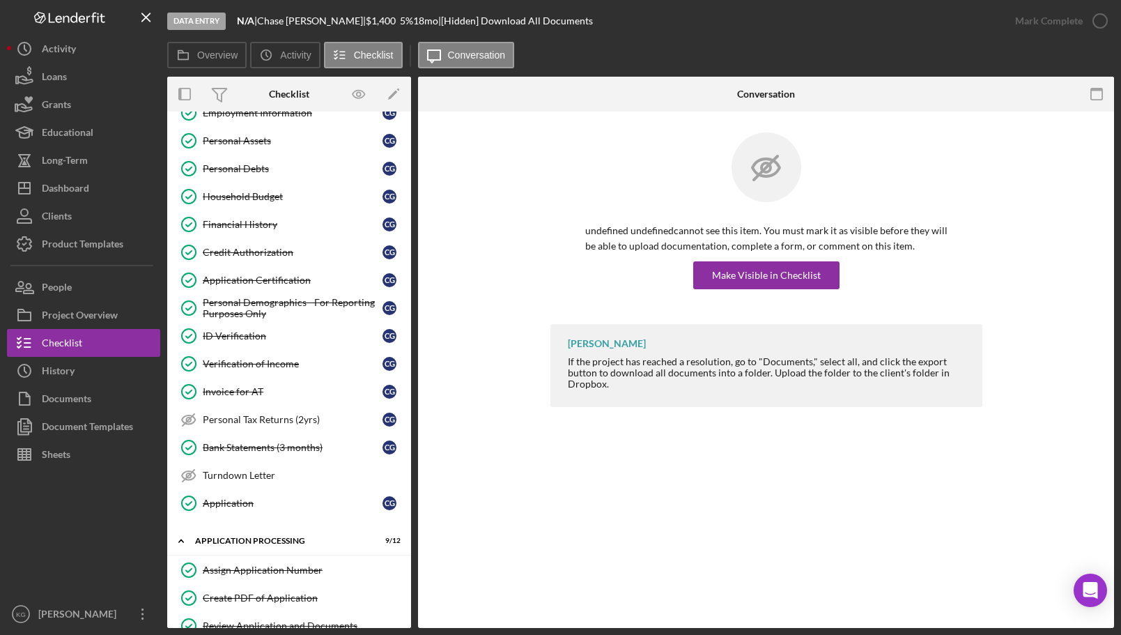
scroll to position [206, 0]
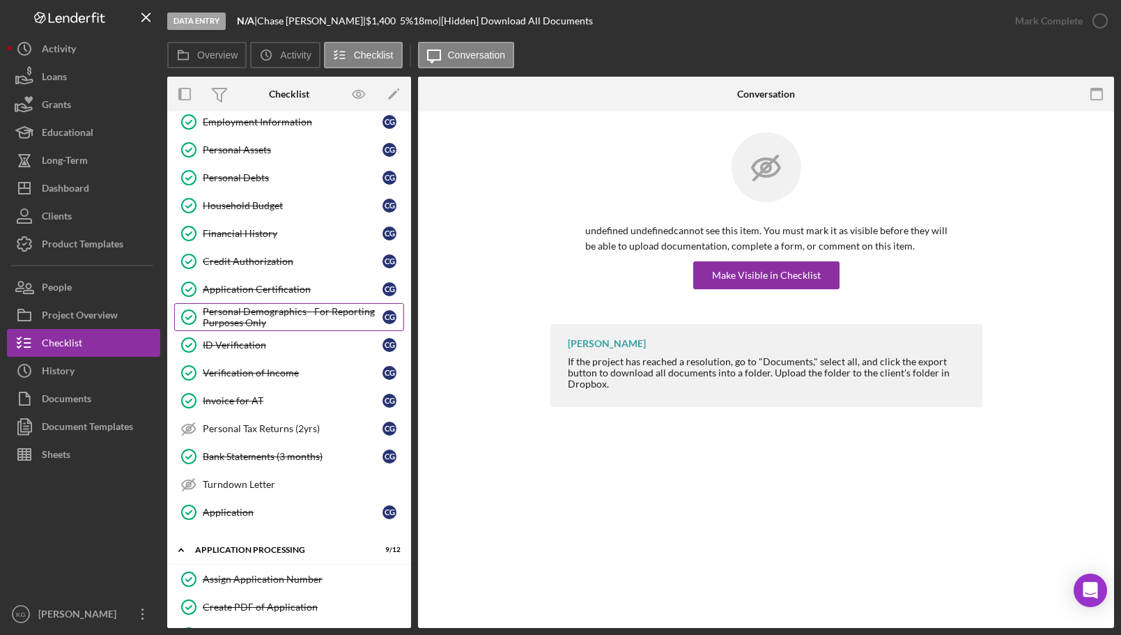
click at [224, 314] on div "Personal Demographics - For Reporting Purposes Only" at bounding box center [293, 317] width 180 height 22
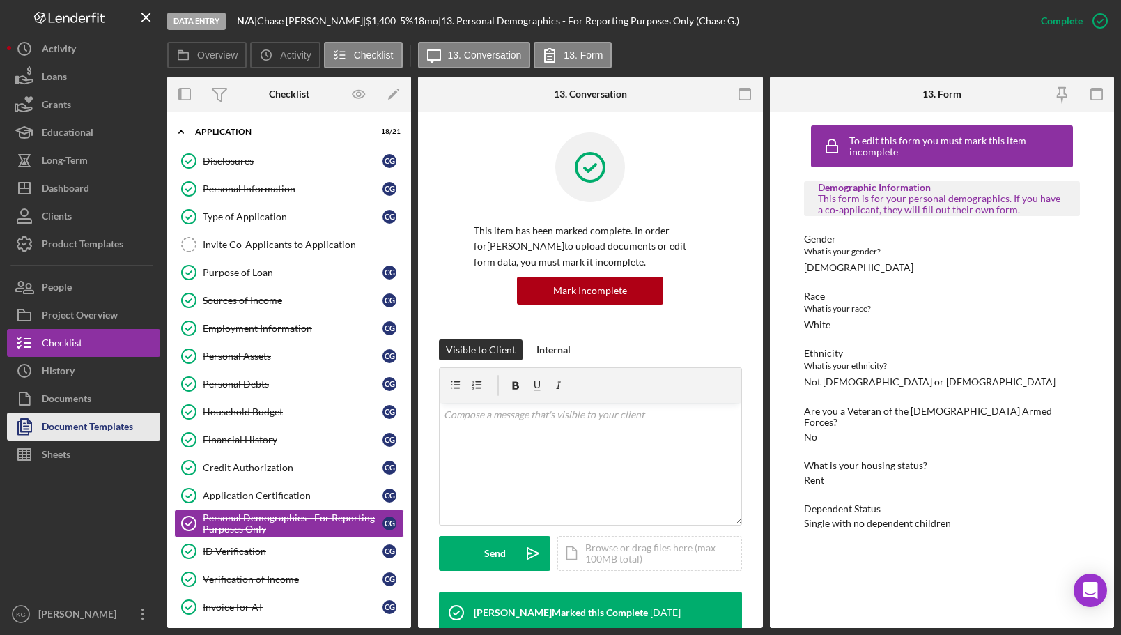
click at [75, 427] on div "Document Templates" at bounding box center [87, 427] width 91 height 31
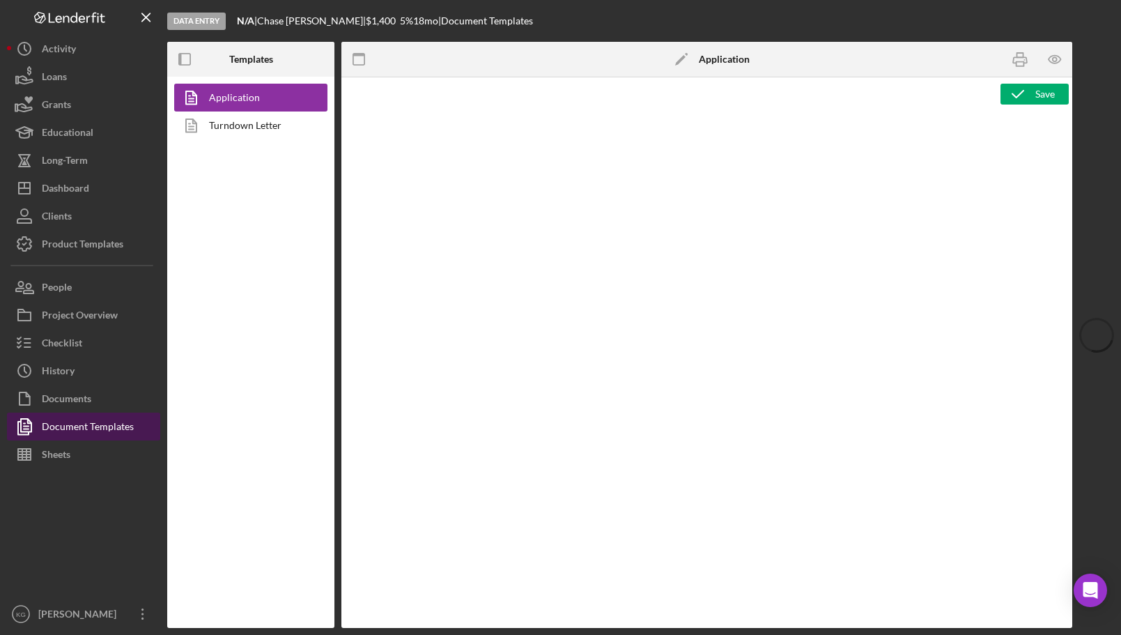
type textarea "<div class="WordSection1"> <p style="margin: 0in; font-size: 12pt; font-family:…"
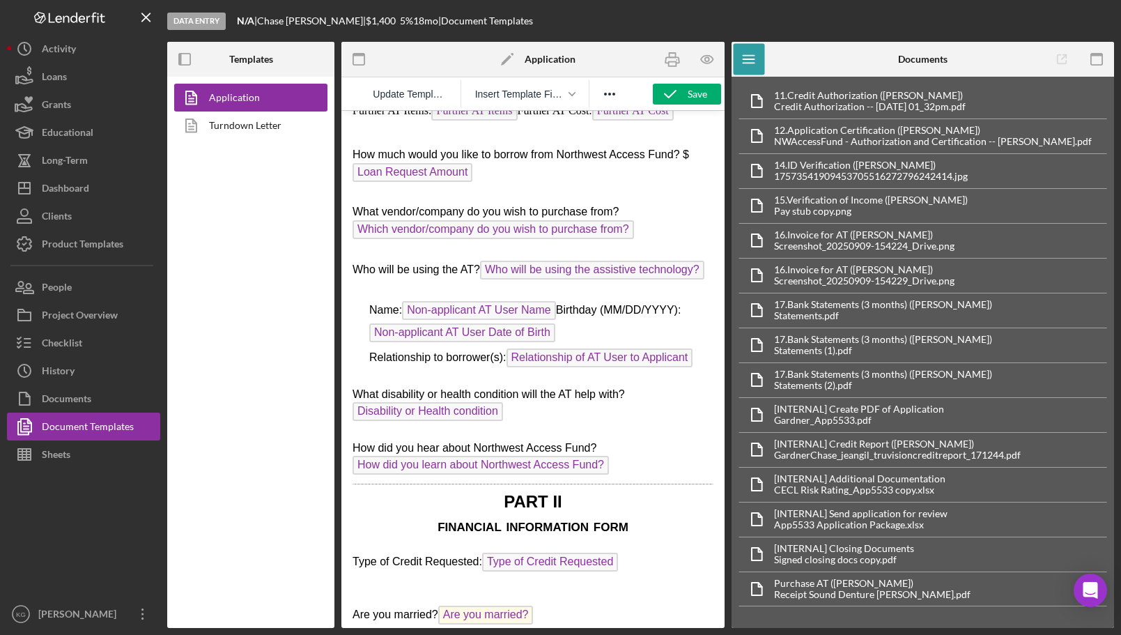
scroll to position [3553, 0]
click at [91, 396] on div "Documents" at bounding box center [66, 400] width 49 height 31
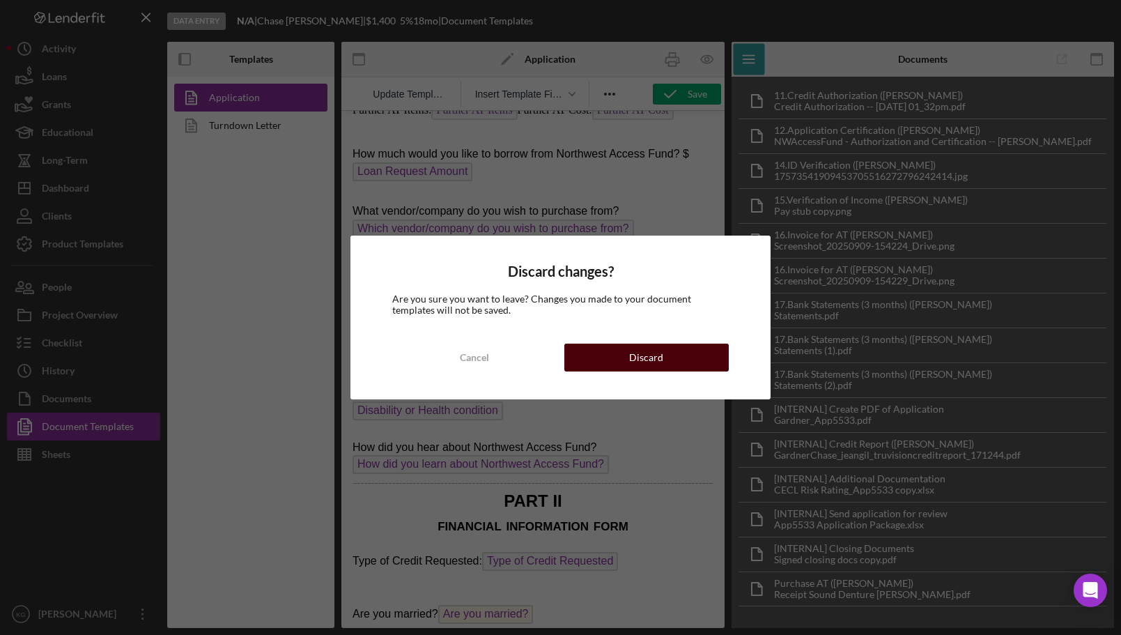
click at [596, 361] on button "Discard" at bounding box center [646, 357] width 164 height 28
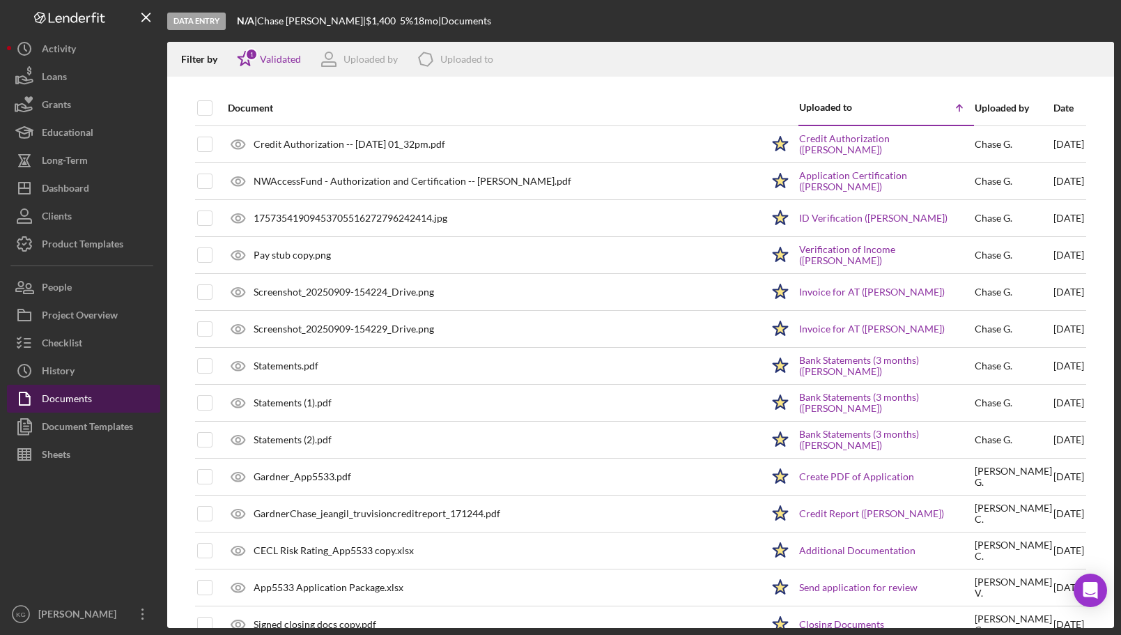
click at [105, 394] on button "Documents" at bounding box center [83, 399] width 153 height 28
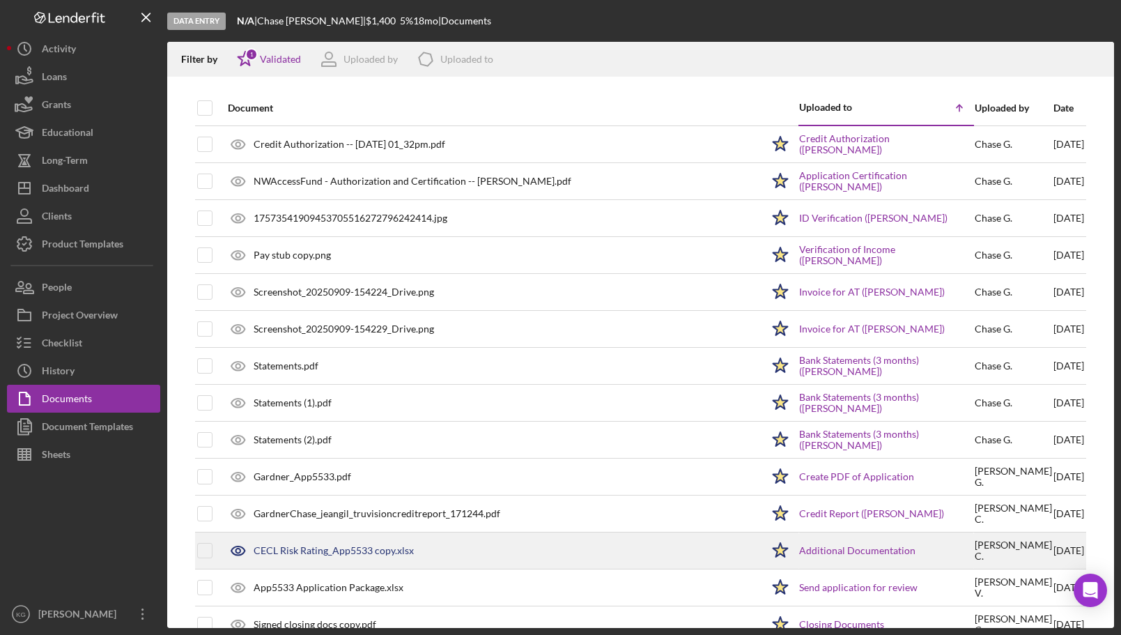
scroll to position [66, 0]
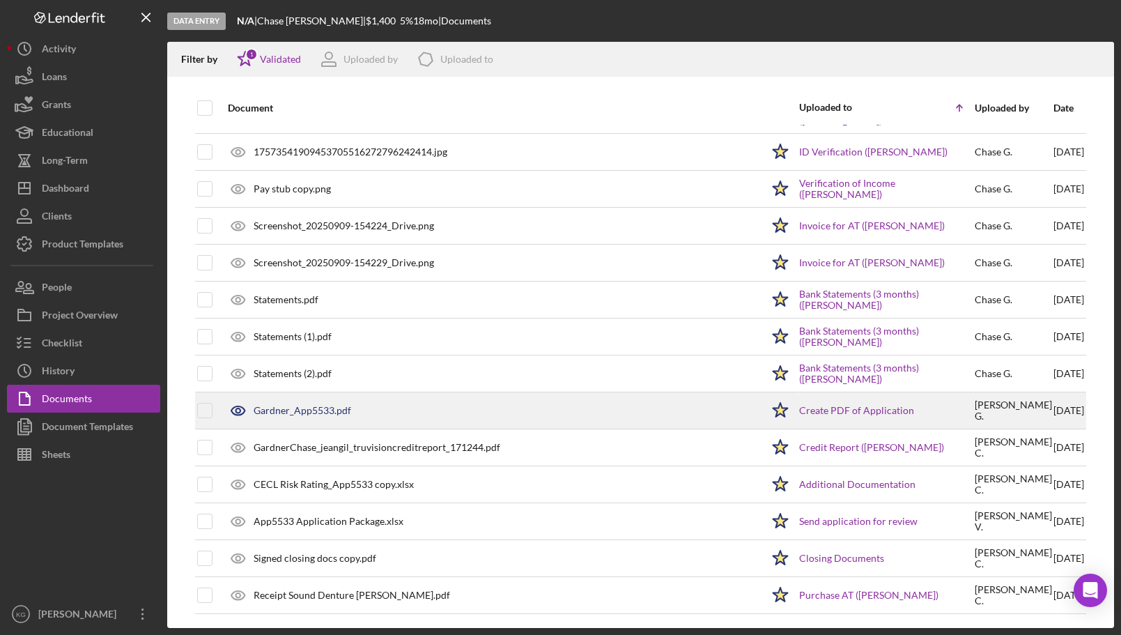
click at [335, 409] on div "Gardner_App5533.pdf" at bounding box center [303, 410] width 98 height 11
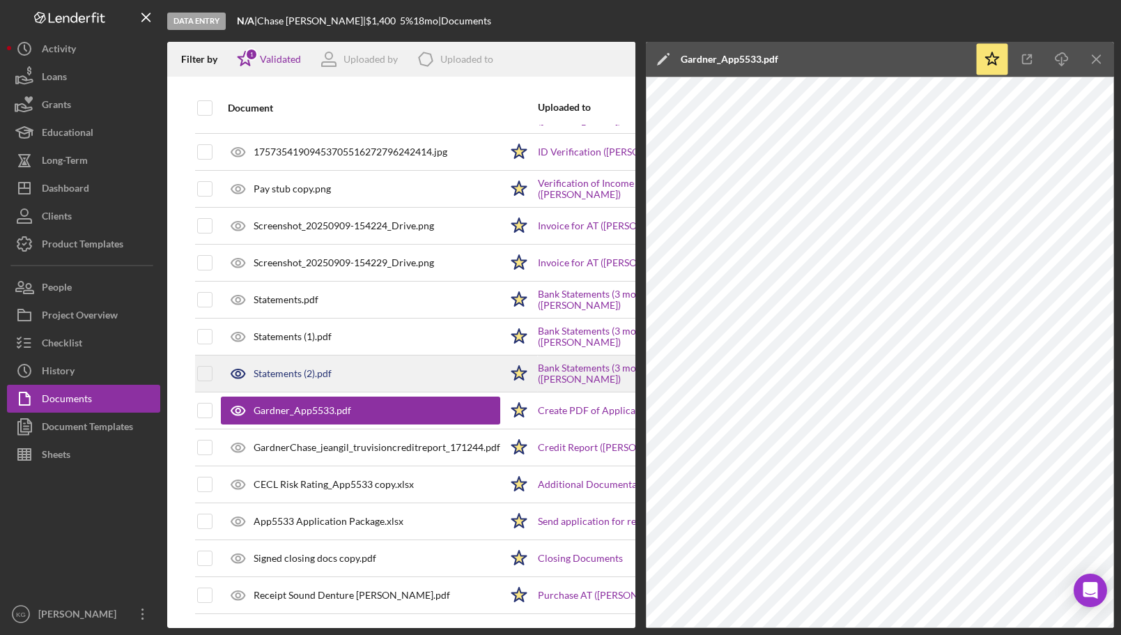
click at [341, 371] on div "Statements (2).pdf" at bounding box center [360, 373] width 279 height 35
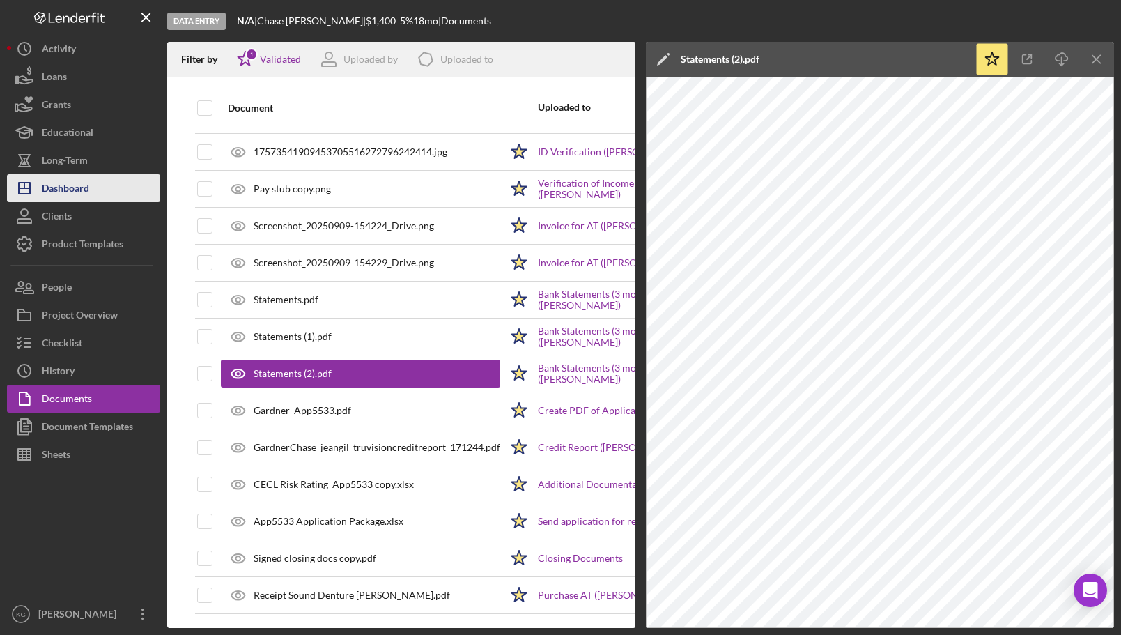
click at [90, 185] on button "Icon/Dashboard Dashboard" at bounding box center [83, 188] width 153 height 28
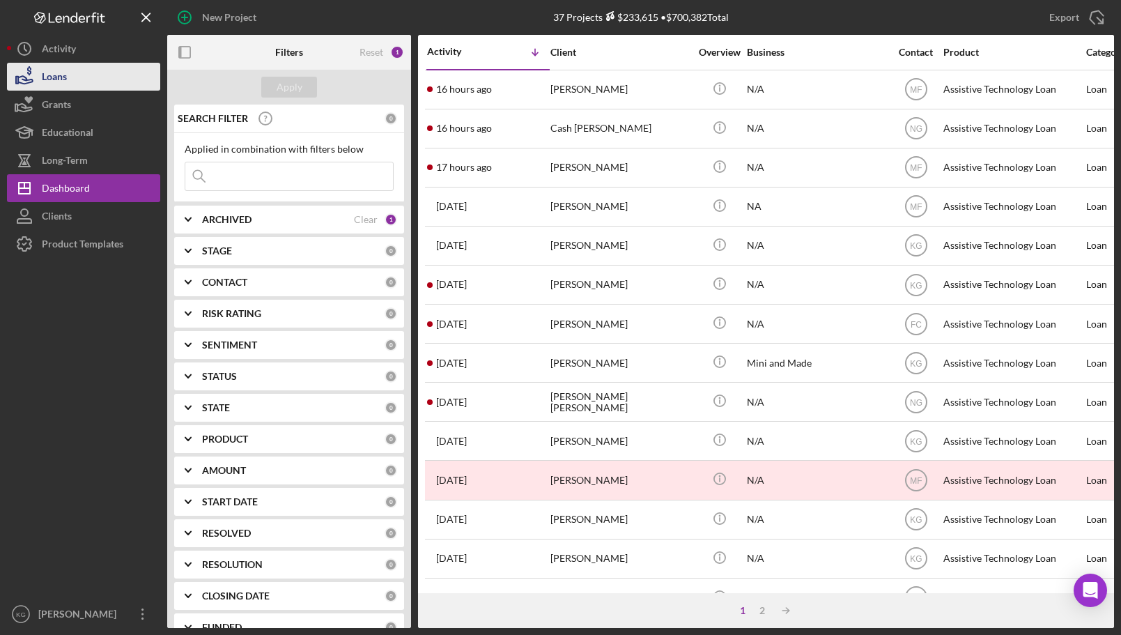
click at [54, 76] on div "Loans" at bounding box center [54, 78] width 25 height 31
